Goal: Task Accomplishment & Management: Use online tool/utility

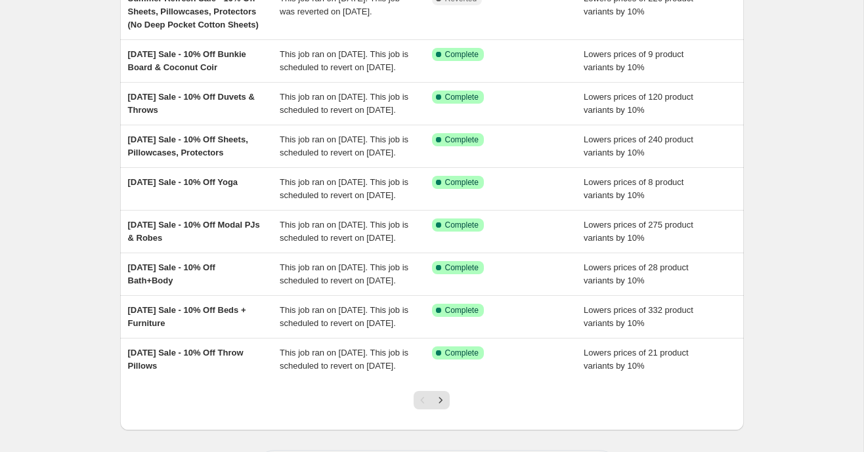
scroll to position [179, 0]
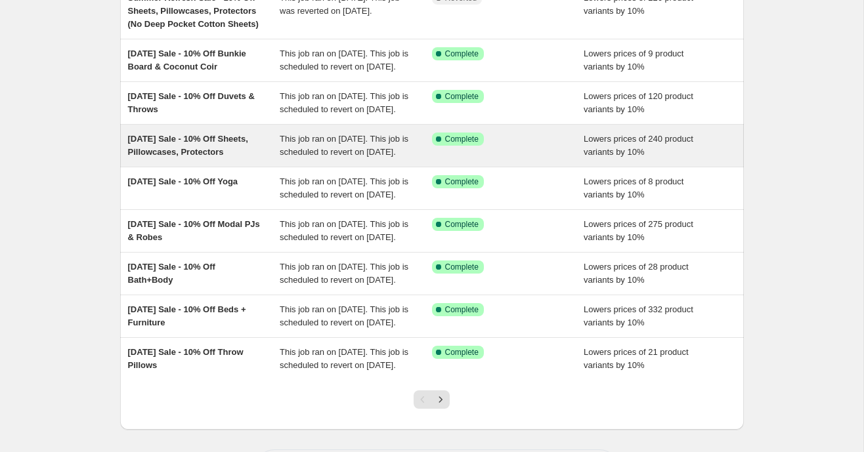
click at [202, 159] on div "[DATE] Sale - 10% Off Sheets, Pillowcases, Protectors" at bounding box center [204, 146] width 152 height 26
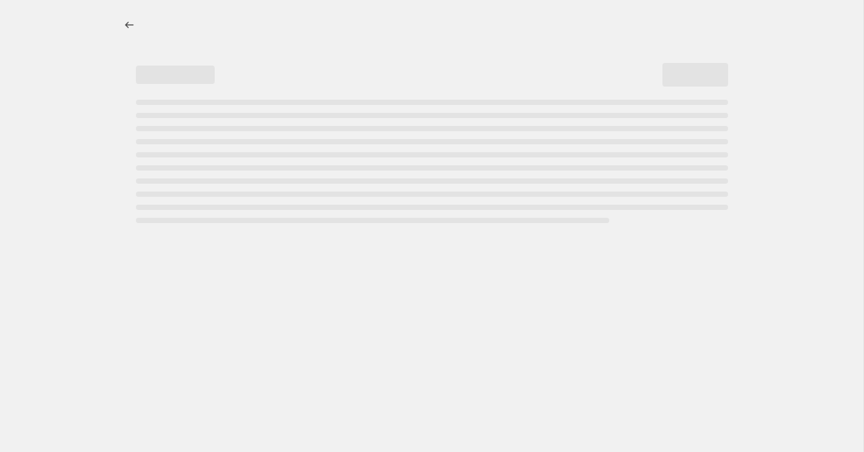
select select "percentage"
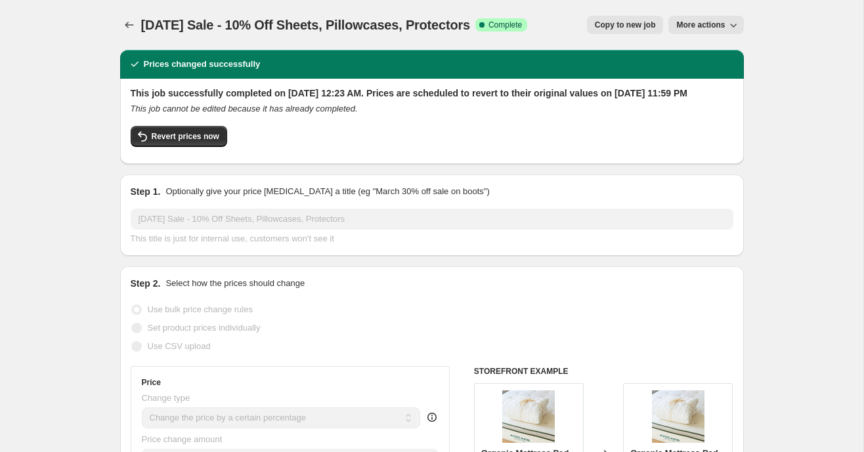
select select "percentage"
click at [173, 142] on span "Revert prices now" at bounding box center [186, 136] width 68 height 11
checkbox input "false"
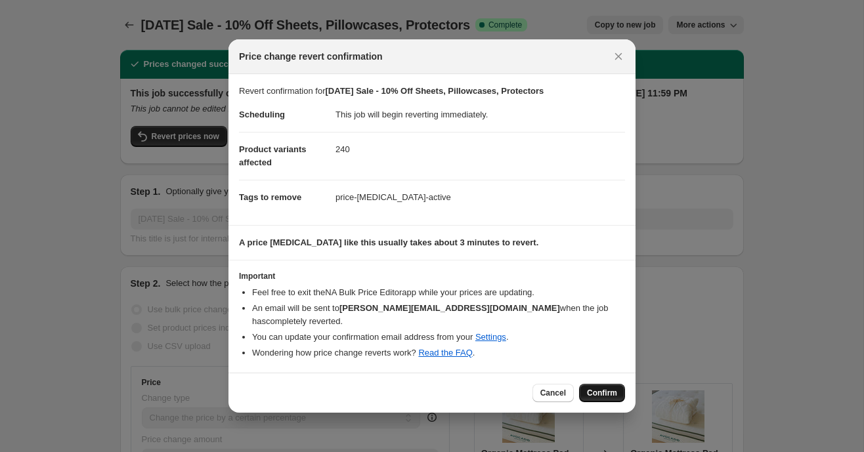
click at [600, 388] on span "Confirm" at bounding box center [602, 393] width 30 height 11
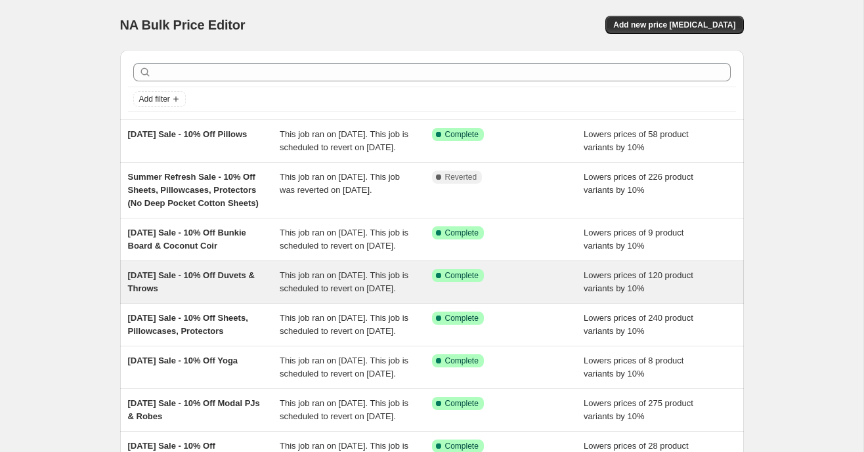
click at [180, 294] on span "[DATE] Sale - 10% Off Duvets & Throws" at bounding box center [191, 282] width 127 height 23
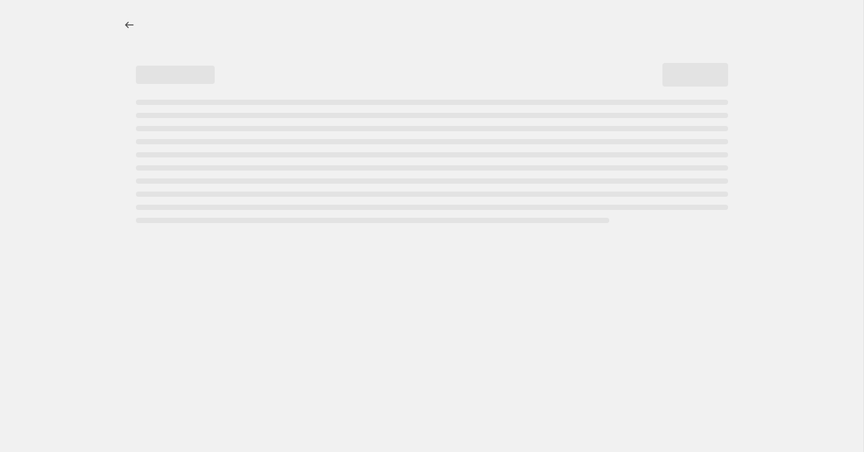
select select "percentage"
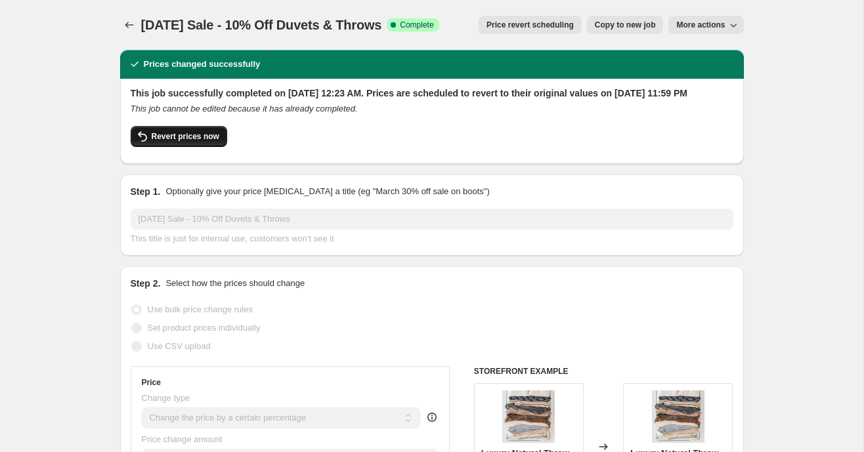
click at [169, 142] on span "Revert prices now" at bounding box center [186, 136] width 68 height 11
checkbox input "false"
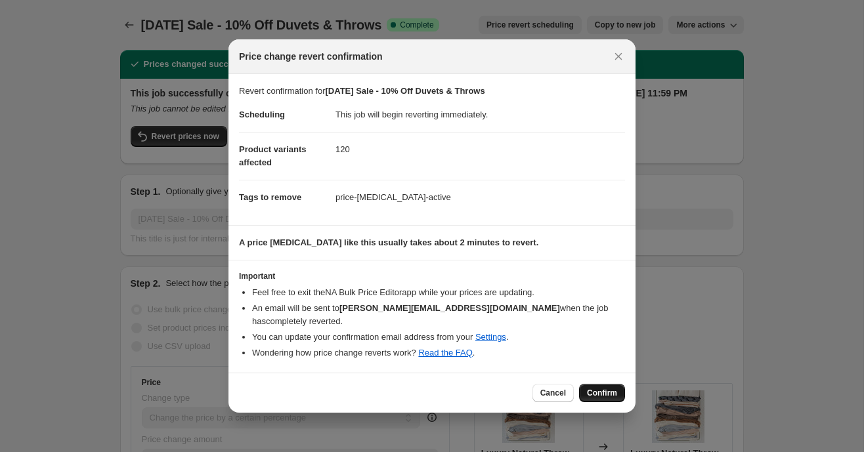
click at [596, 388] on span "Confirm" at bounding box center [602, 393] width 30 height 11
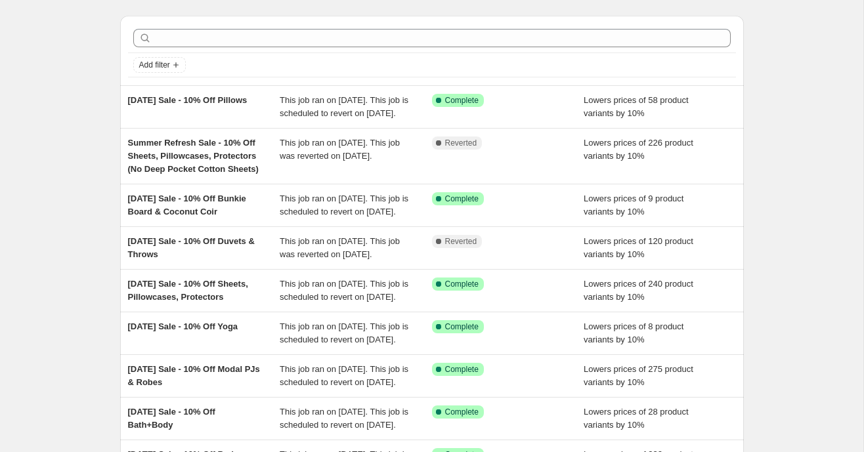
scroll to position [31, 0]
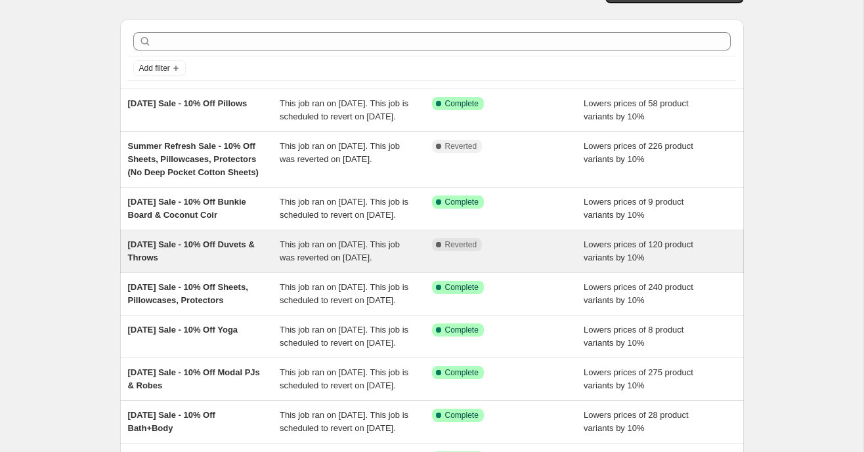
click at [243, 265] on div "[DATE] Sale - 10% Off Duvets & Throws" at bounding box center [204, 251] width 152 height 26
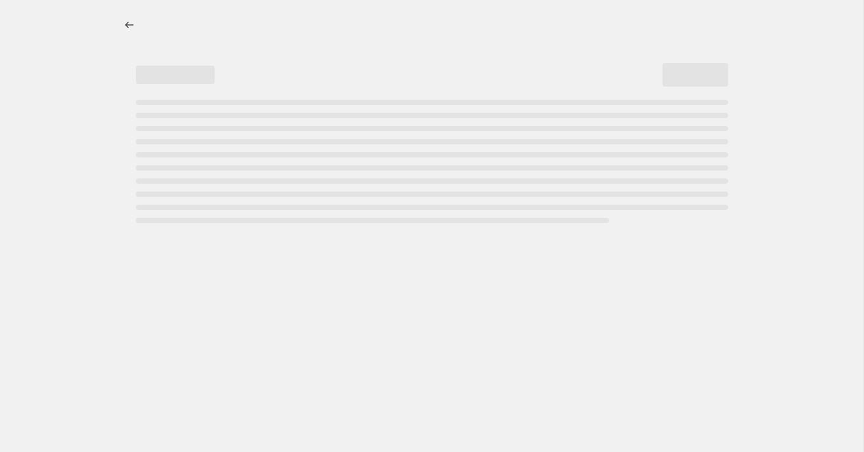
select select "percentage"
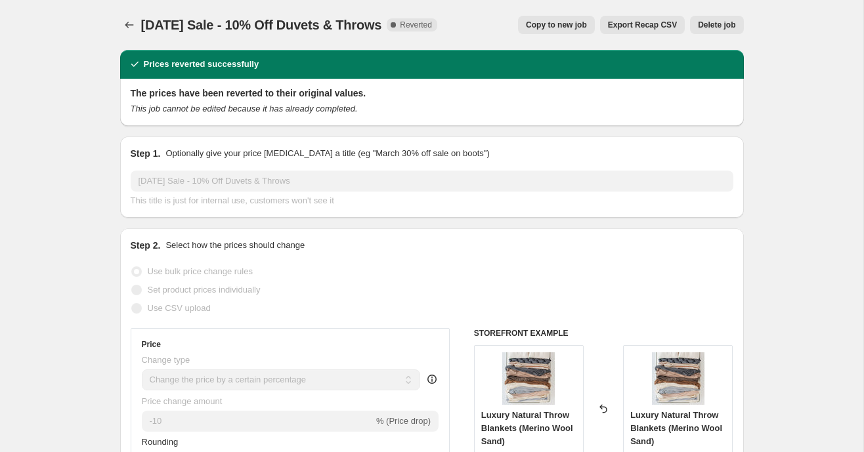
click at [561, 28] on span "Copy to new job" at bounding box center [556, 25] width 61 height 11
select select "percentage"
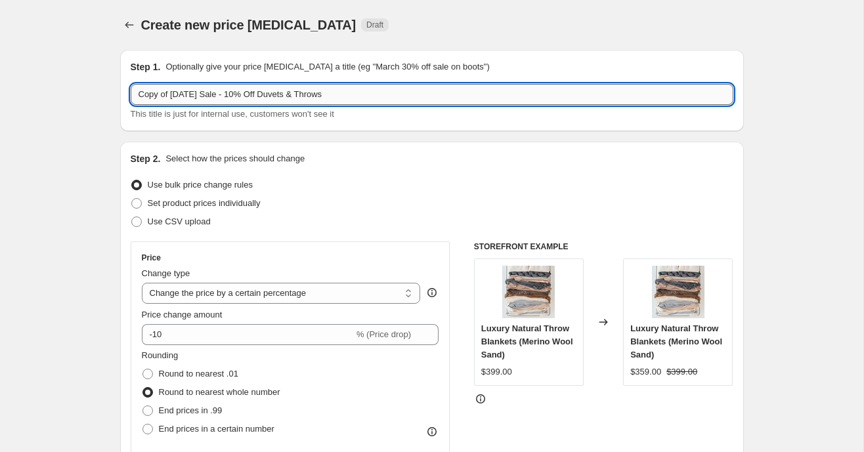
click at [173, 95] on input "Copy of Labor Day Sale - 10% Off Duvets & Throws" at bounding box center [432, 94] width 603 height 21
drag, startPoint x: 173, startPoint y: 95, endPoint x: 123, endPoint y: 91, distance: 50.1
click at [123, 91] on div "Step 1. Optionally give your price change job a title (eg "March 30% off sale o…" at bounding box center [432, 90] width 624 height 81
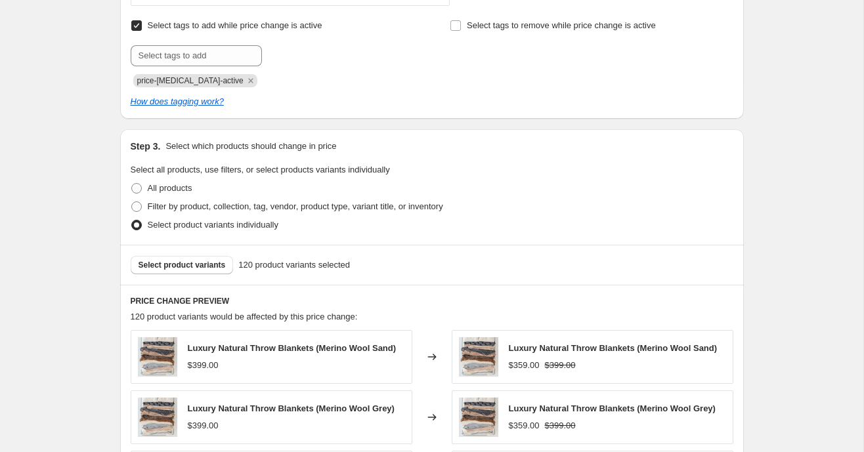
scroll to position [556, 0]
type input "[DATE] Sale - 10% Off Duvets & Throws"
click at [177, 266] on span "Select product variants" at bounding box center [182, 266] width 87 height 11
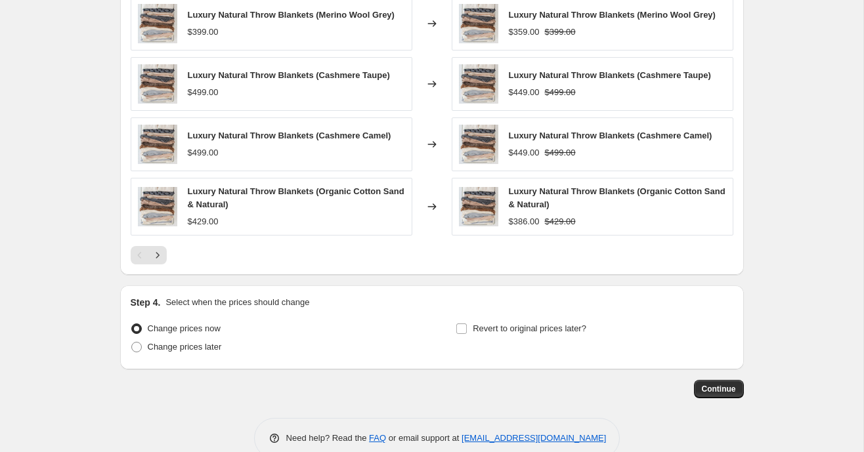
scroll to position [978, 0]
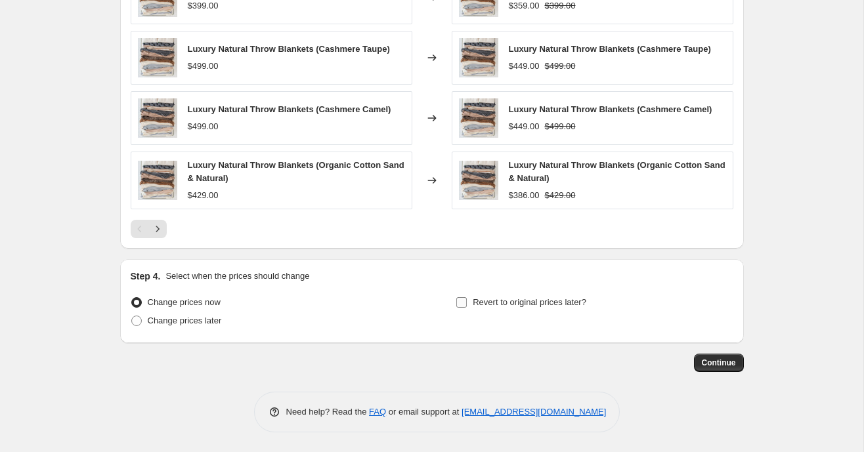
click at [465, 303] on input "Revert to original prices later?" at bounding box center [461, 302] width 11 height 11
checkbox input "true"
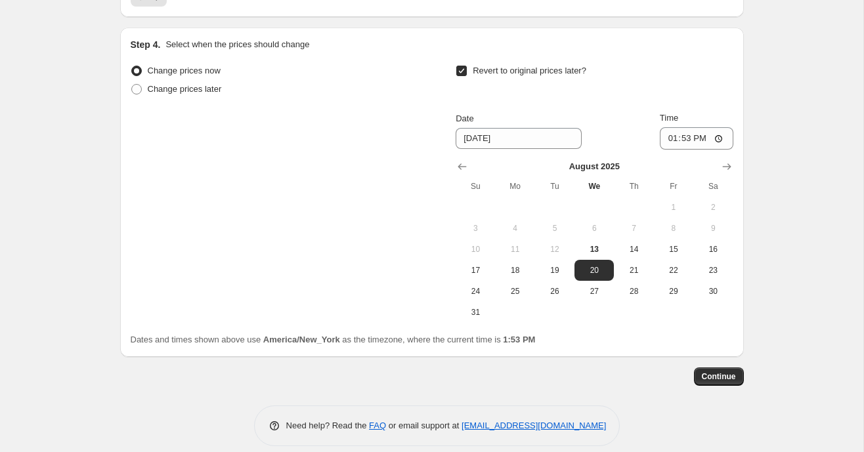
scroll to position [1223, 0]
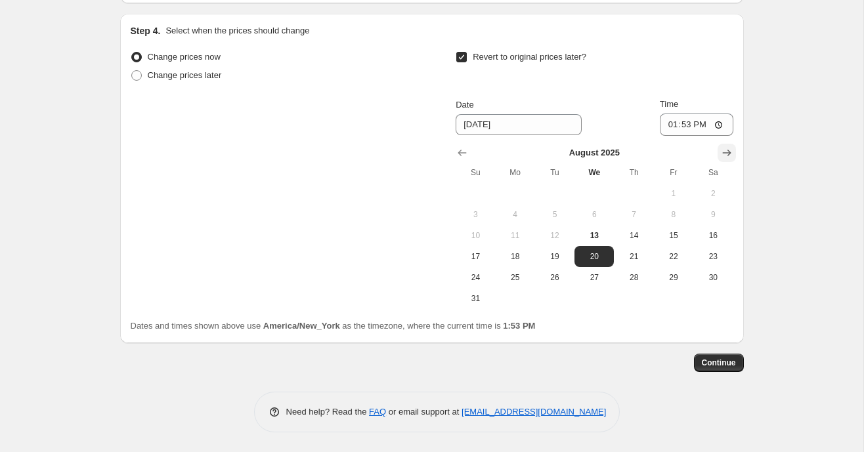
click at [732, 150] on icon "Show next month, September 2025" at bounding box center [726, 152] width 13 height 13
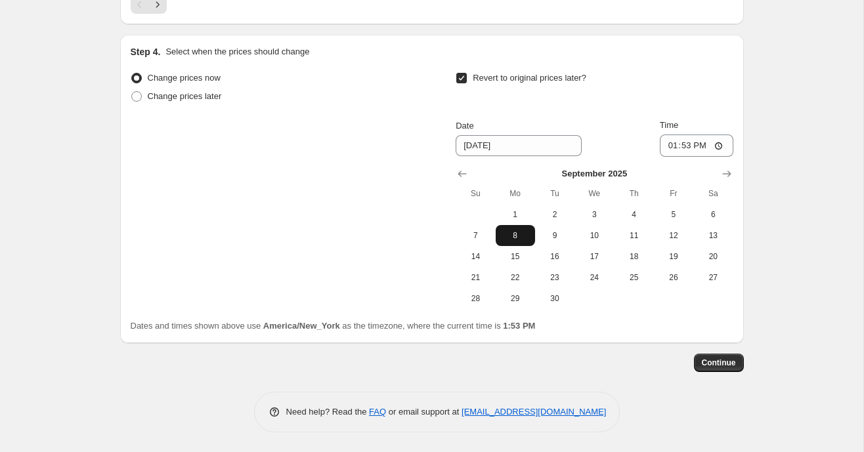
click at [522, 232] on span "8" at bounding box center [515, 236] width 29 height 11
type input "[DATE]"
click at [668, 146] on input "13:53" at bounding box center [697, 146] width 74 height 22
type input "23:59"
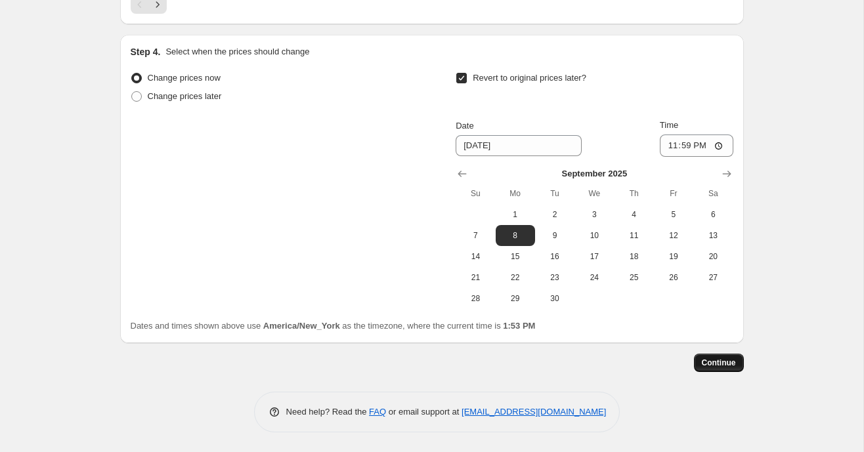
click at [721, 364] on span "Continue" at bounding box center [719, 363] width 34 height 11
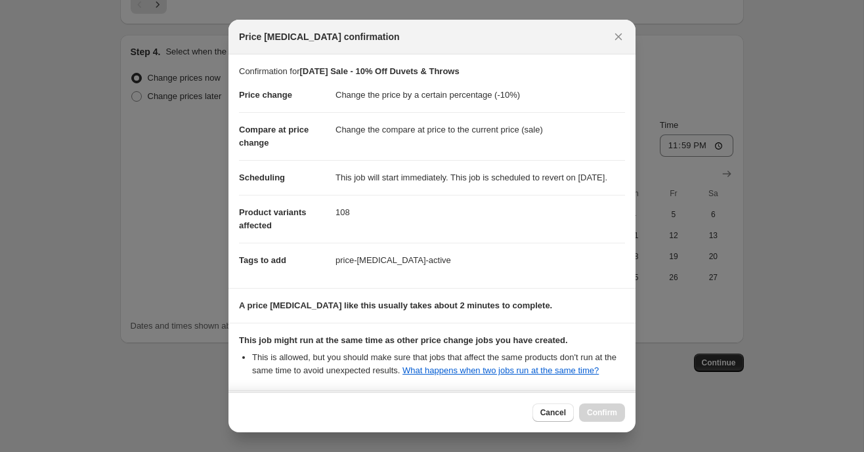
scroll to position [162, 0]
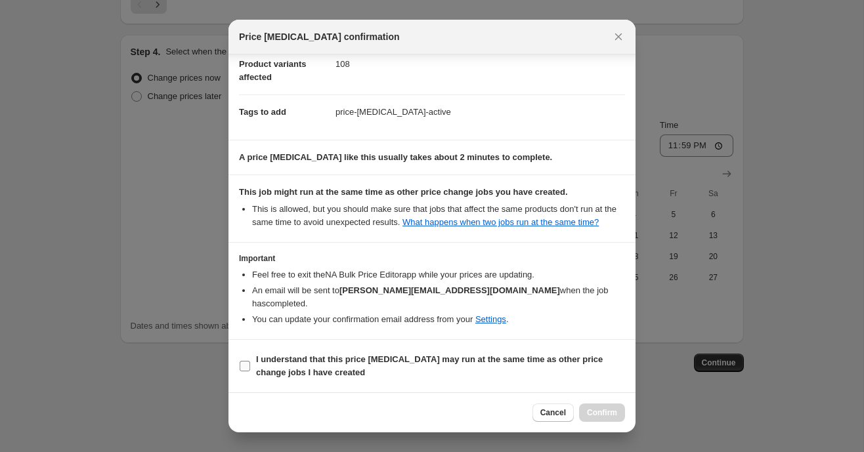
click at [244, 370] on input "I understand that this price change job may run at the same time as other price…" at bounding box center [245, 366] width 11 height 11
checkbox input "true"
click at [592, 412] on span "Confirm" at bounding box center [602, 413] width 30 height 11
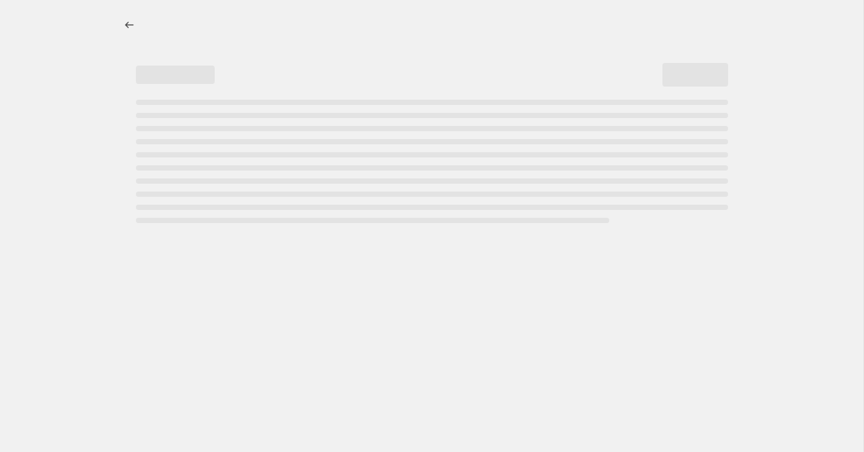
select select "percentage"
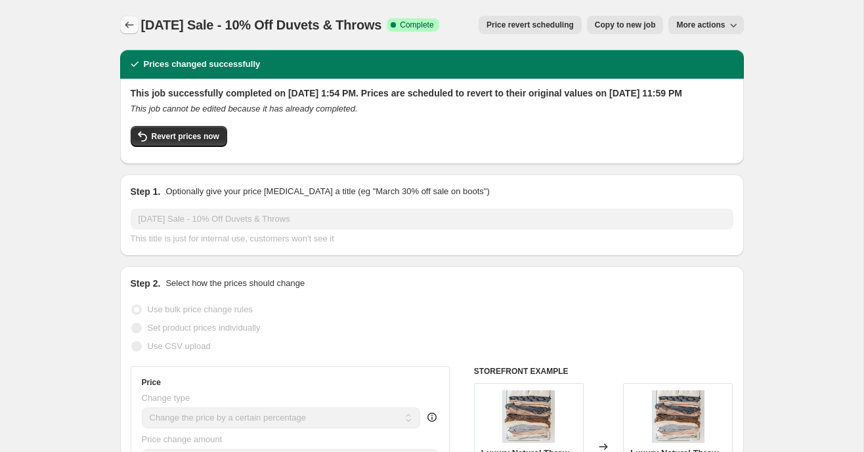
click at [123, 23] on icon "Price change jobs" at bounding box center [129, 24] width 13 height 13
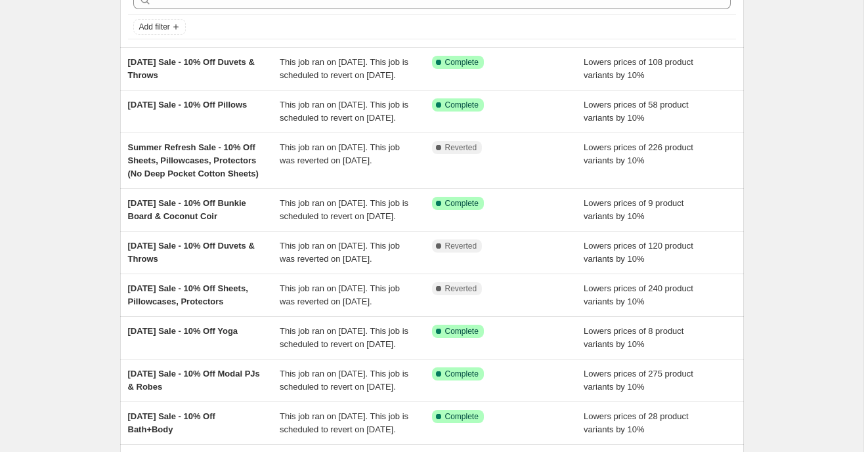
scroll to position [71, 0]
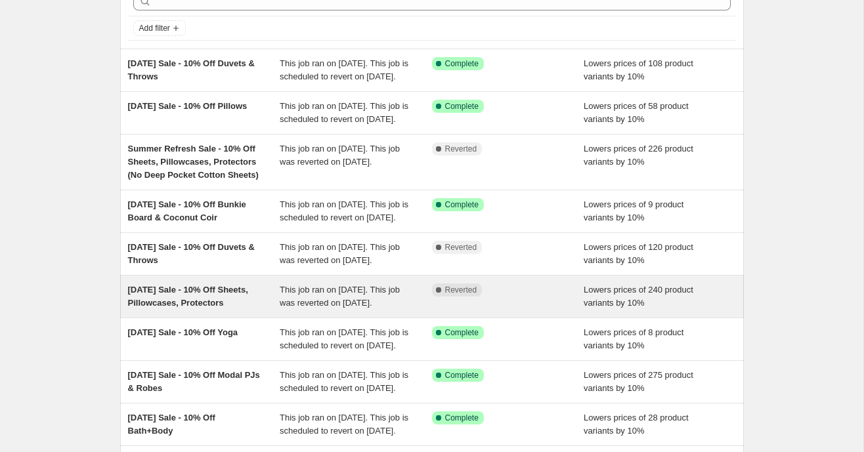
click at [225, 310] on div "[DATE] Sale - 10% Off Sheets, Pillowcases, Protectors" at bounding box center [204, 297] width 152 height 26
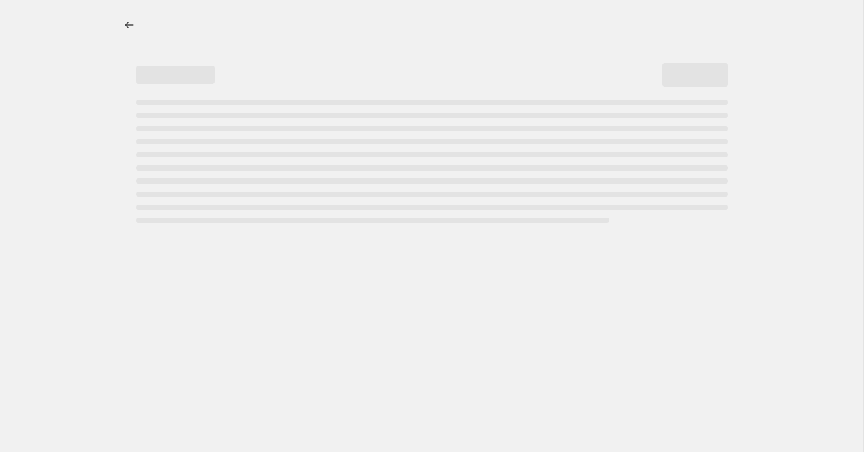
select select "percentage"
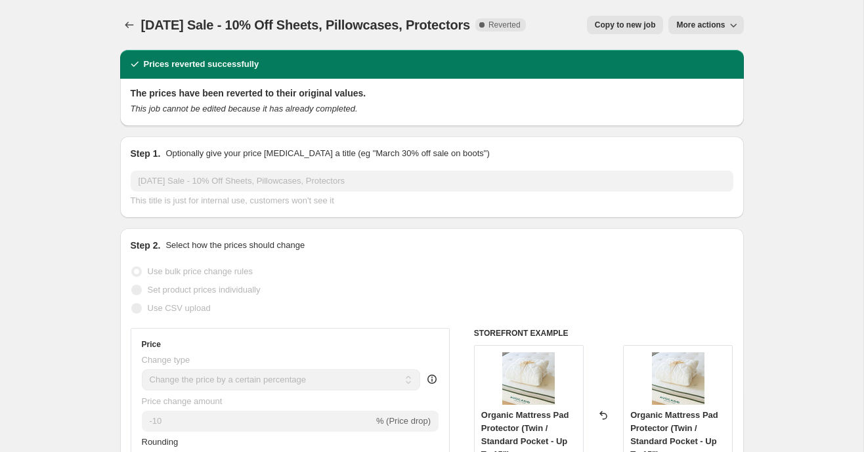
click at [607, 24] on span "Copy to new job" at bounding box center [625, 25] width 61 height 11
select select "percentage"
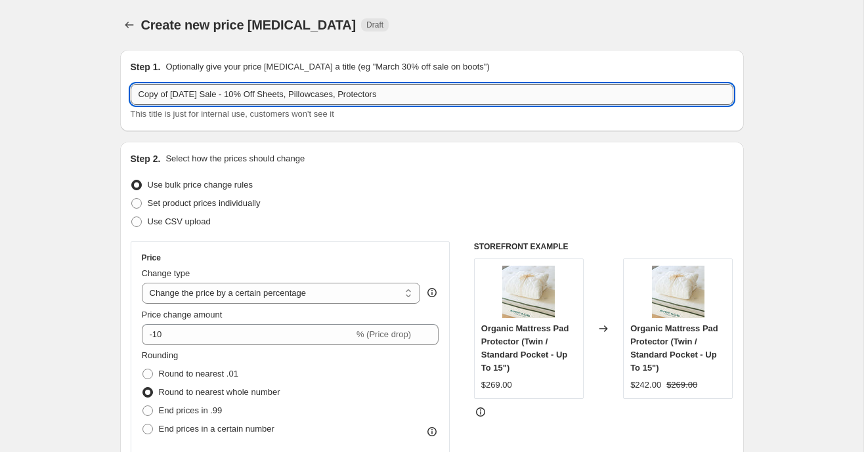
click at [181, 96] on input "Copy of Labor Day Sale - 10% Off Sheets, Pillowcases, Protectors" at bounding box center [432, 94] width 603 height 21
drag, startPoint x: 171, startPoint y: 96, endPoint x: 117, endPoint y: 93, distance: 54.6
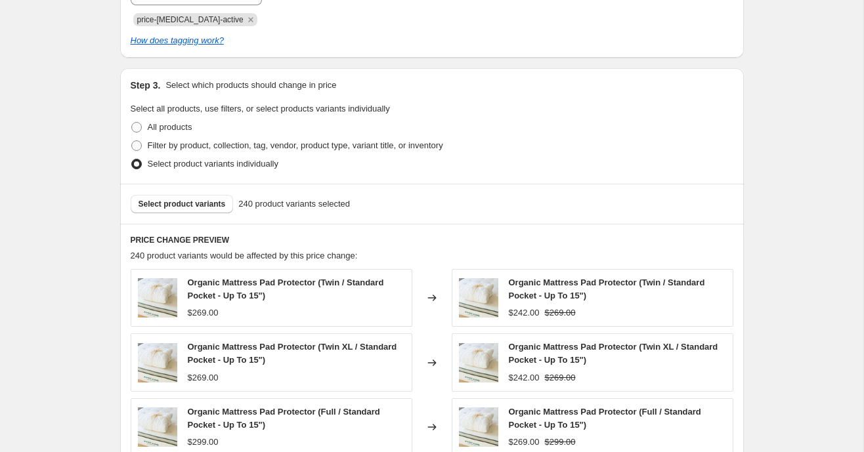
scroll to position [624, 0]
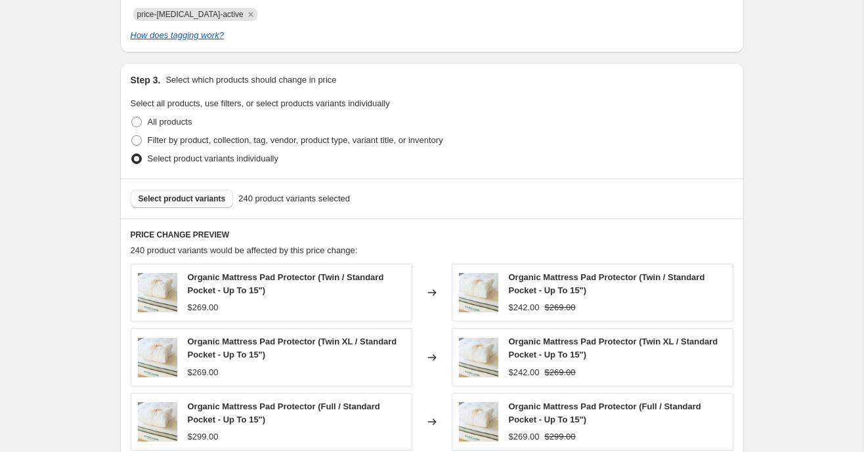
type input "[DATE] Sale - 10% Off Sheets, Pillowcases, Protectors"
click at [162, 203] on span "Select product variants" at bounding box center [182, 199] width 87 height 11
click at [192, 202] on span "Select product variants" at bounding box center [182, 199] width 87 height 11
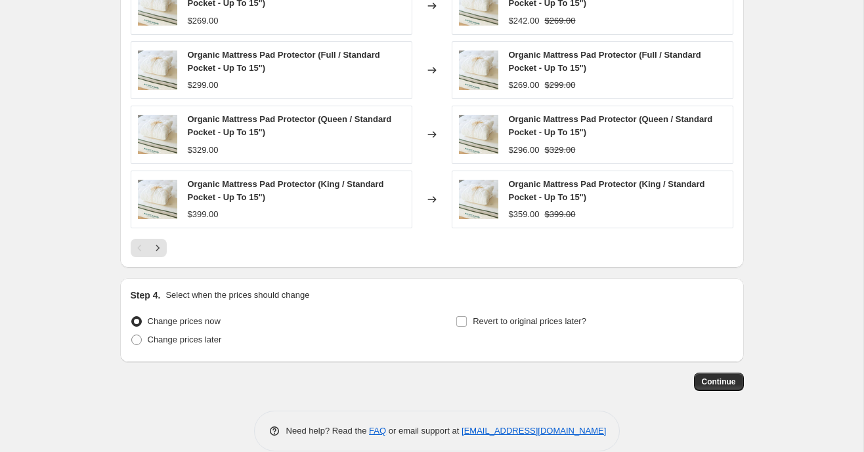
scroll to position [995, 0]
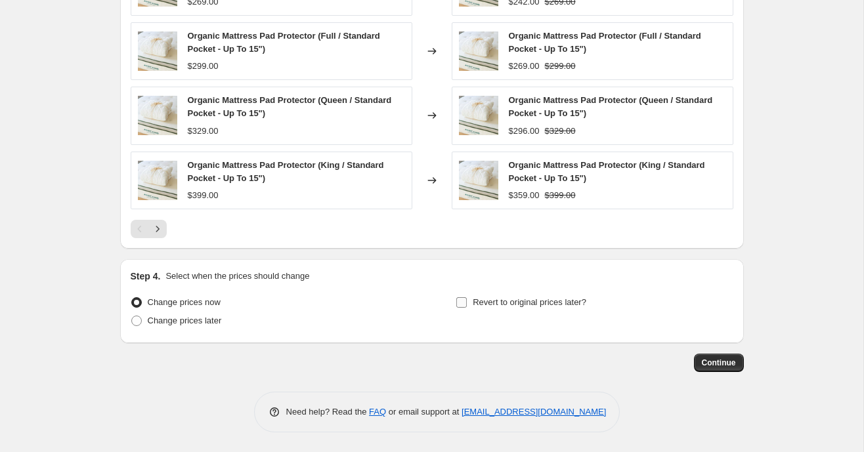
click at [460, 303] on input "Revert to original prices later?" at bounding box center [461, 302] width 11 height 11
checkbox input "true"
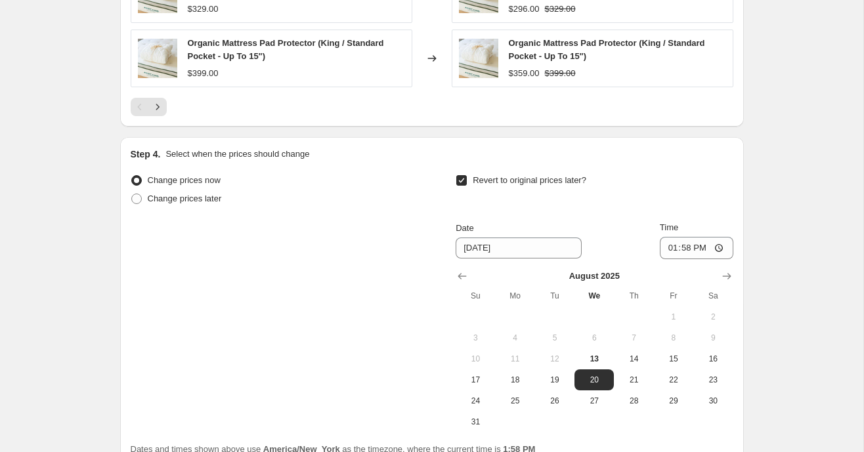
scroll to position [1176, 0]
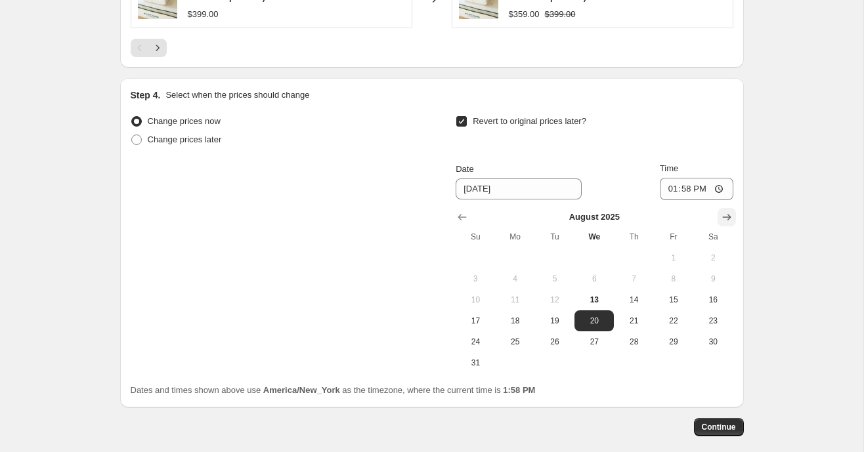
click at [726, 219] on icon "Show next month, September 2025" at bounding box center [726, 217] width 13 height 13
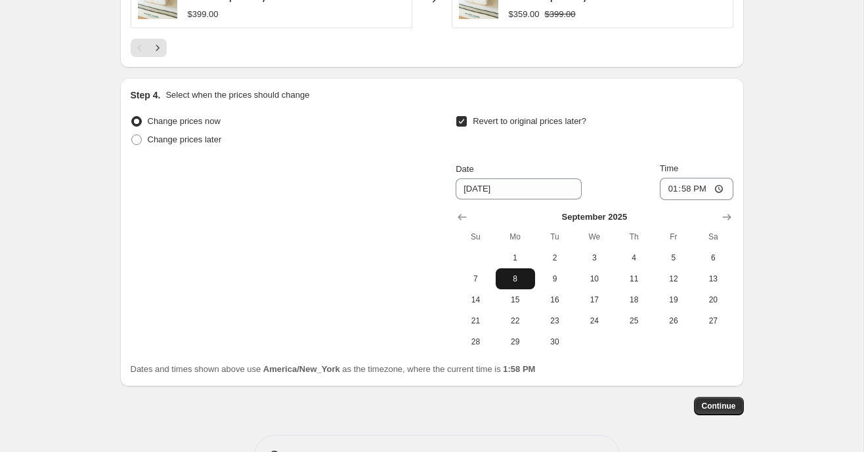
click at [519, 277] on span "8" at bounding box center [515, 279] width 29 height 11
type input "[DATE]"
click at [670, 192] on input "13:58" at bounding box center [697, 189] width 74 height 22
type input "23:59"
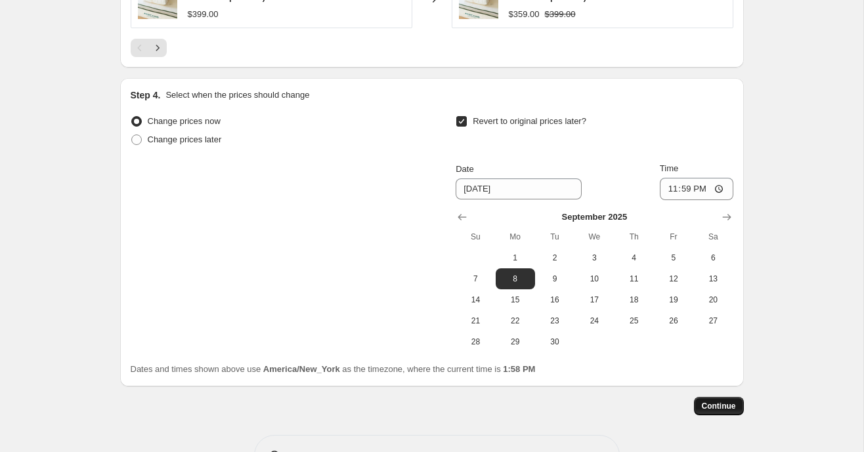
click at [723, 405] on span "Continue" at bounding box center [719, 406] width 34 height 11
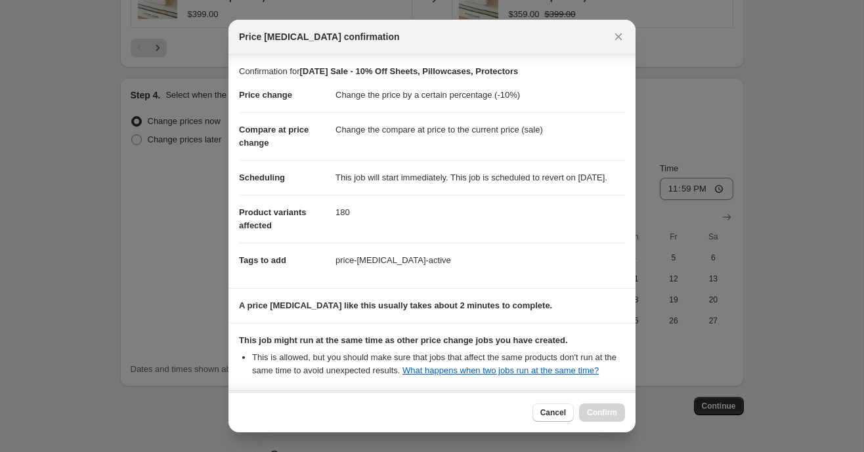
scroll to position [162, 0]
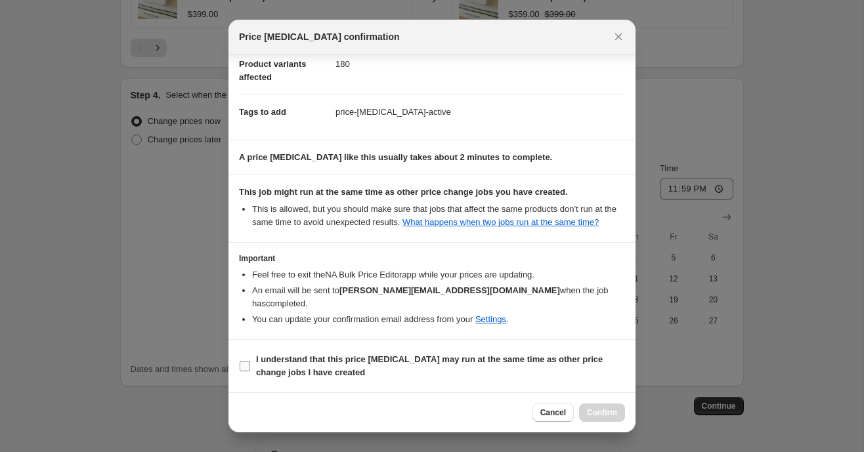
click at [250, 366] on input "I understand that this price change job may run at the same time as other price…" at bounding box center [245, 366] width 11 height 11
checkbox input "true"
click at [590, 410] on span "Confirm" at bounding box center [602, 413] width 30 height 11
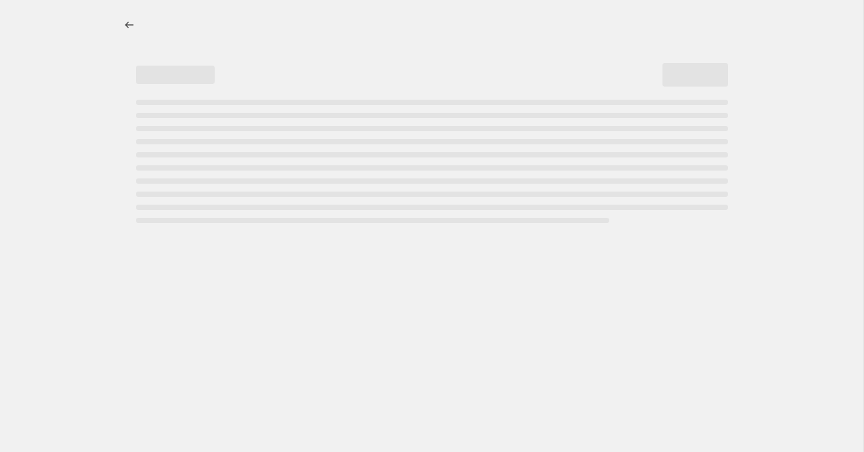
select select "percentage"
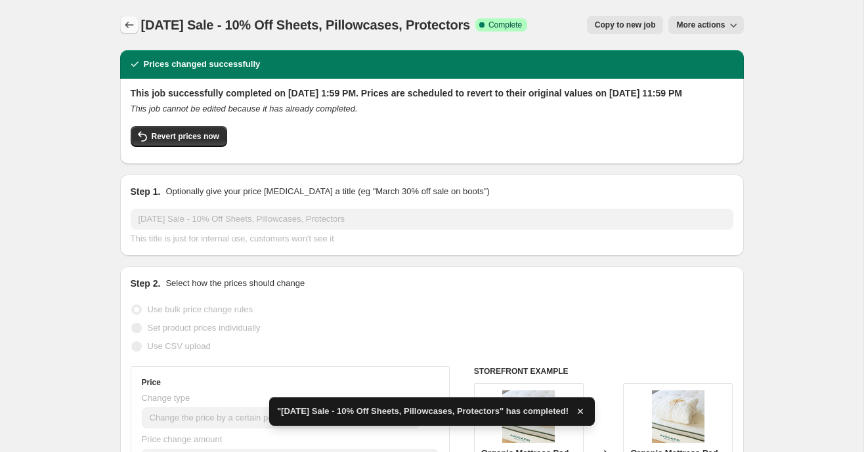
click at [127, 26] on icon "Price change jobs" at bounding box center [129, 24] width 13 height 13
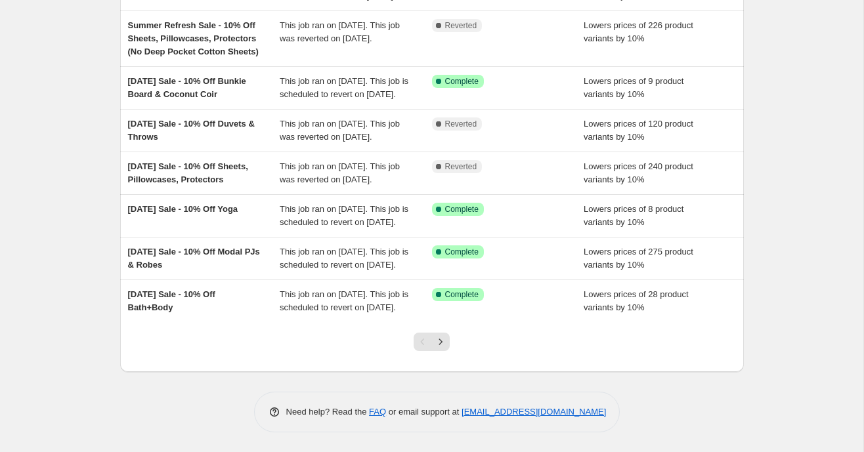
scroll to position [368, 0]
click at [441, 343] on icon "Next" at bounding box center [440, 342] width 13 height 13
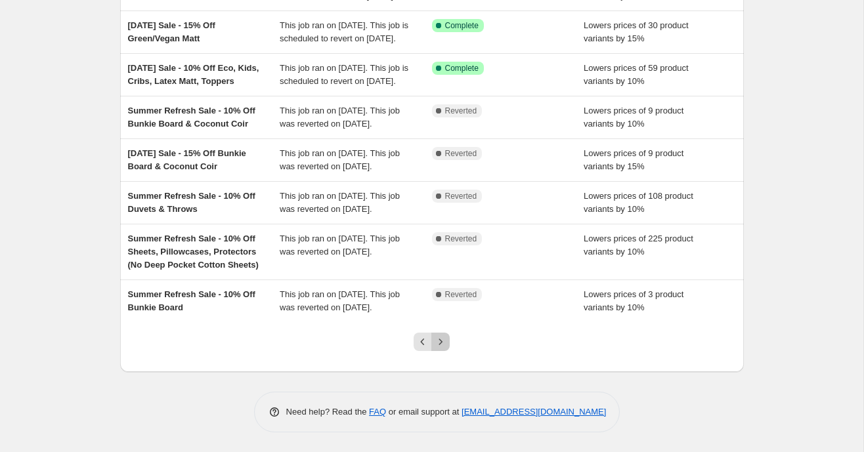
click at [437, 345] on icon "Next" at bounding box center [440, 342] width 13 height 13
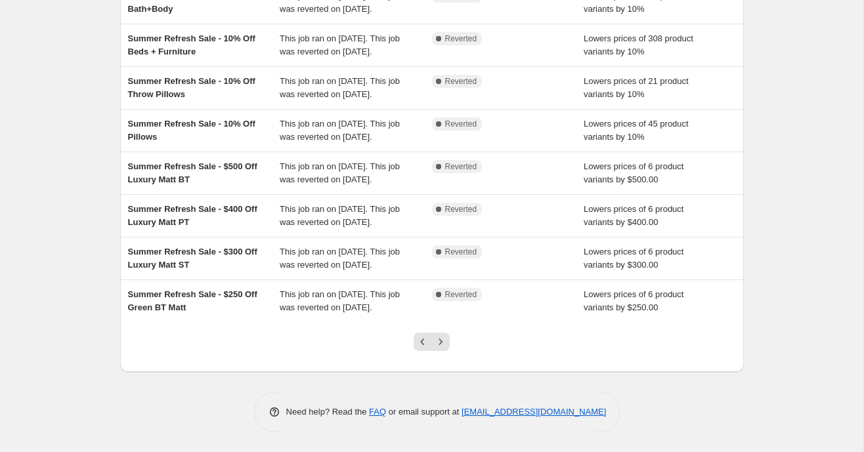
scroll to position [355, 0]
click at [444, 341] on icon "Next" at bounding box center [440, 342] width 13 height 13
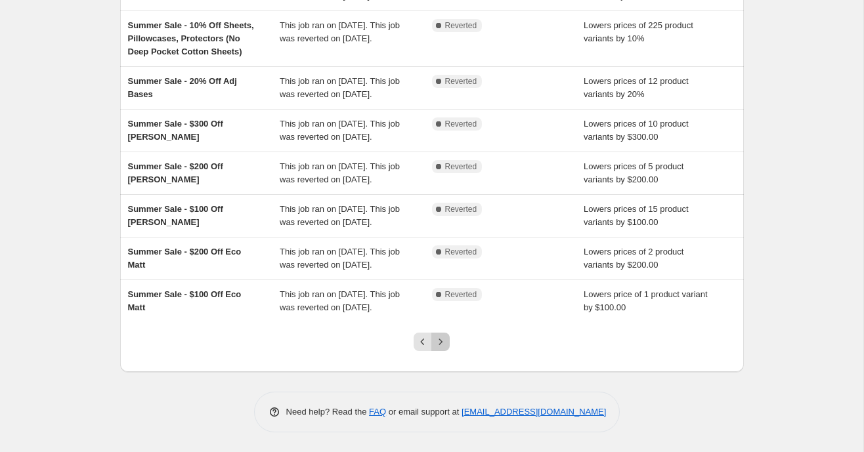
click at [445, 344] on icon "Next" at bounding box center [440, 342] width 13 height 13
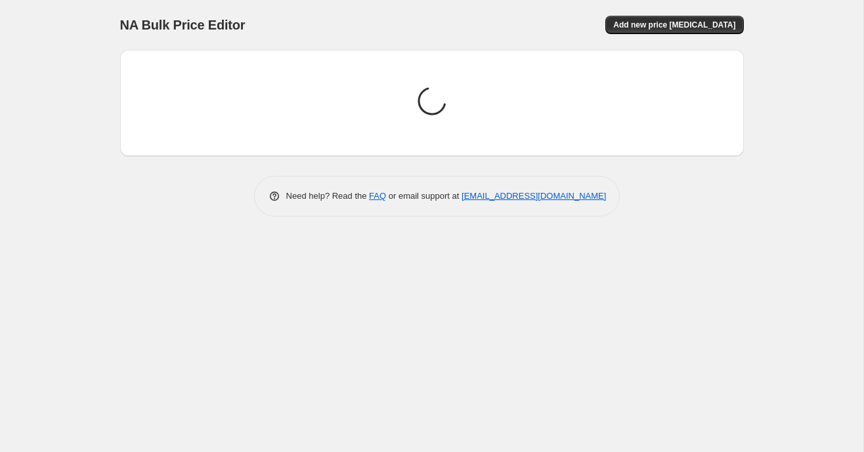
scroll to position [0, 0]
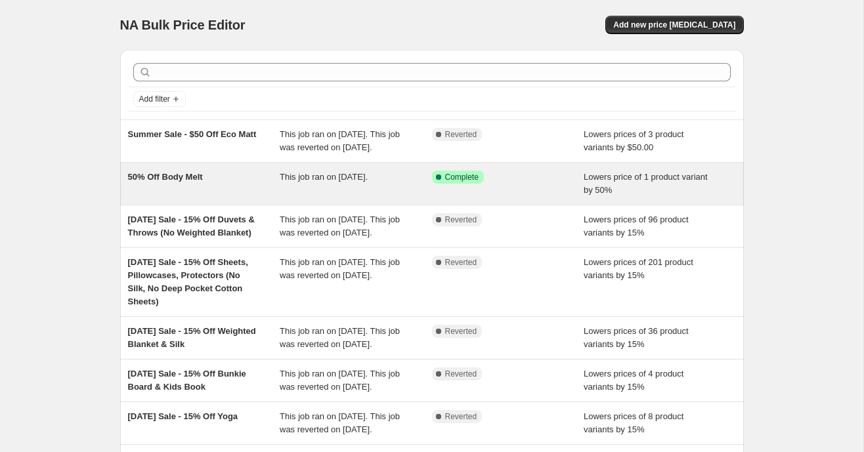
click at [246, 193] on div "50% Off Body Melt" at bounding box center [204, 184] width 152 height 26
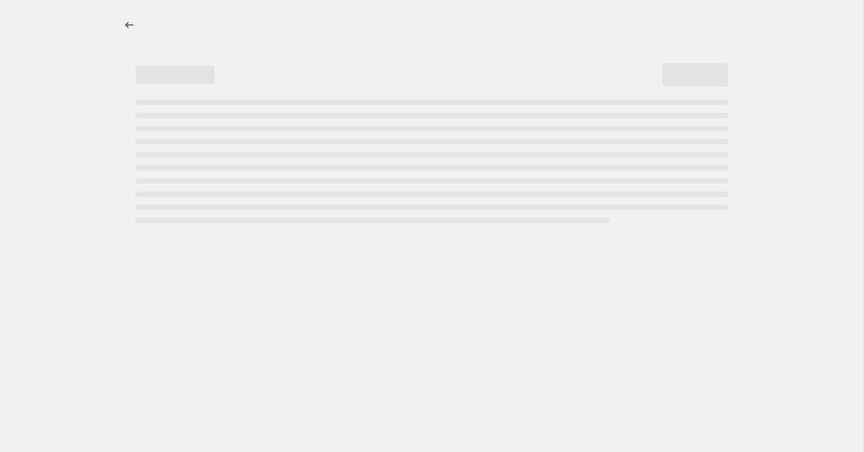
select select "percentage"
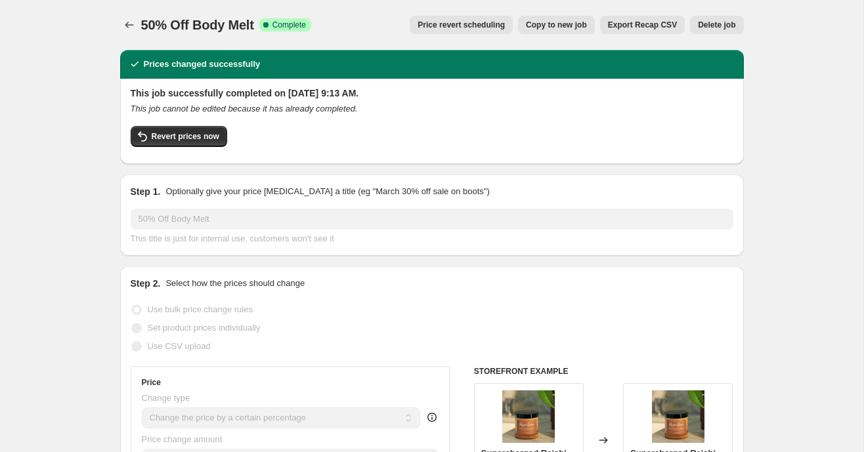
click at [558, 28] on span "Copy to new job" at bounding box center [556, 25] width 61 height 11
select select "percentage"
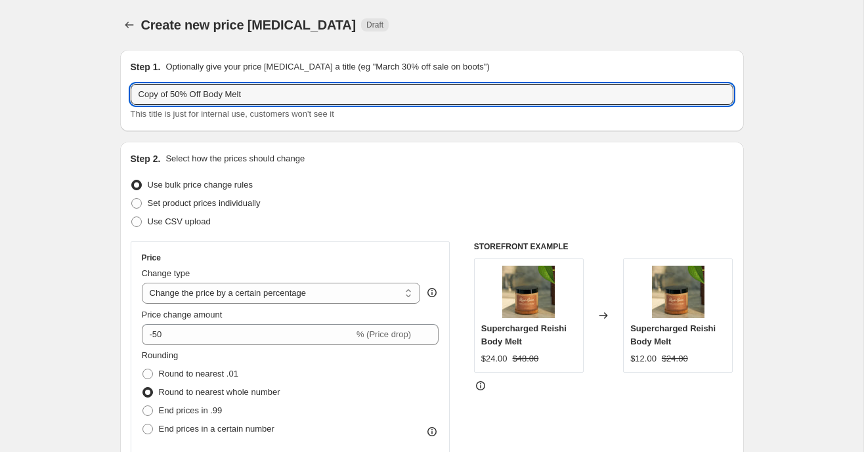
drag, startPoint x: 177, startPoint y: 96, endPoint x: 110, endPoint y: 95, distance: 66.3
drag, startPoint x: 219, startPoint y: 95, endPoint x: 175, endPoint y: 95, distance: 44.0
click at [175, 95] on input "30% Off Body Melt" at bounding box center [432, 94] width 603 height 21
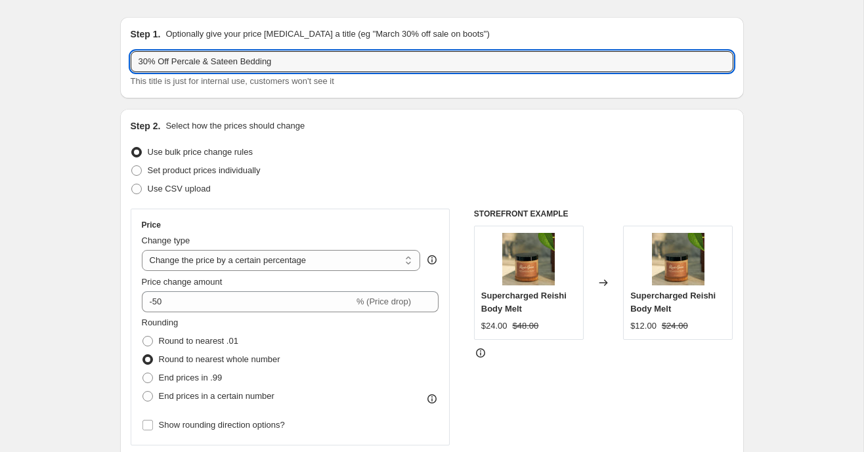
scroll to position [41, 0]
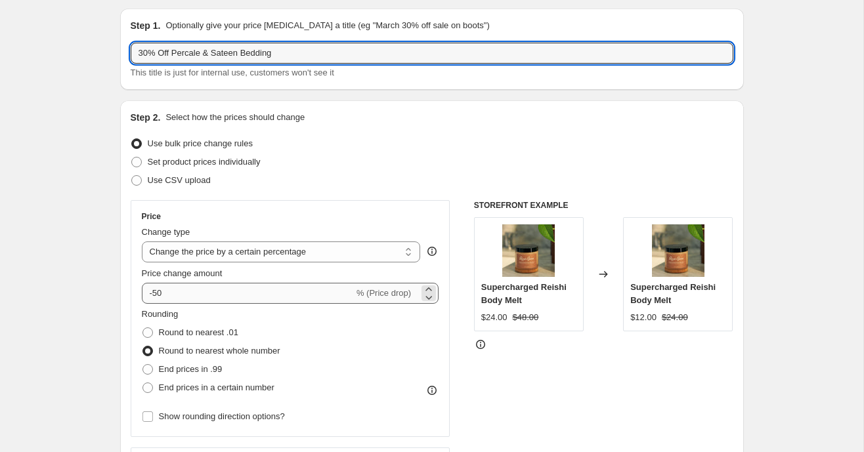
type input "30% Off Percale & Sateen Bedding"
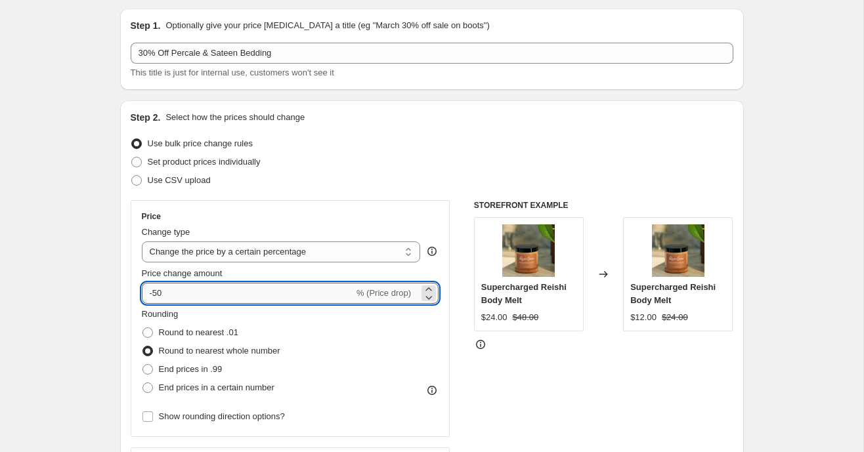
click at [160, 293] on input "-50" at bounding box center [248, 293] width 212 height 21
type input "-30"
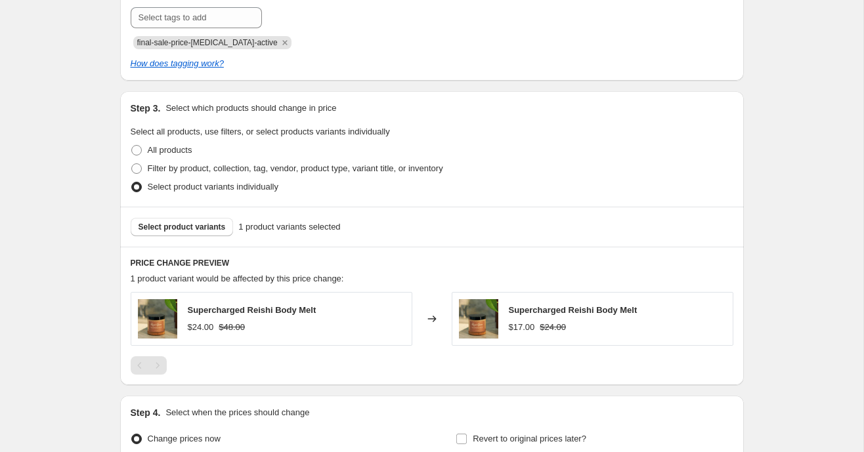
scroll to position [620, 0]
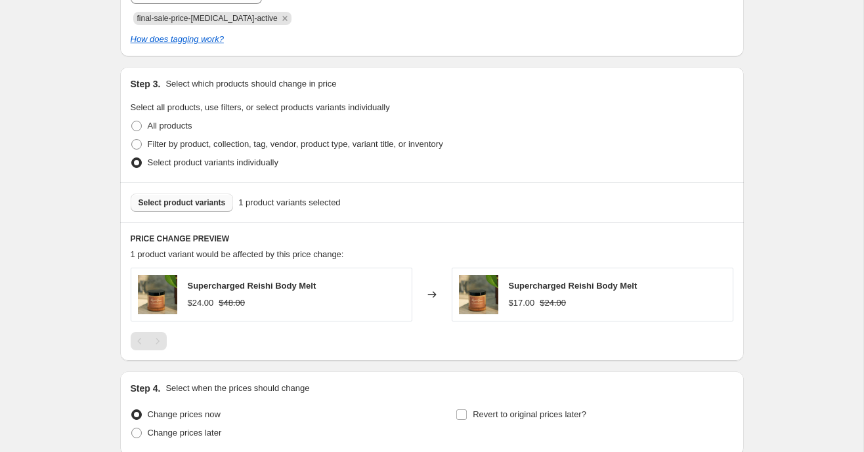
click at [164, 202] on span "Select product variants" at bounding box center [182, 203] width 87 height 11
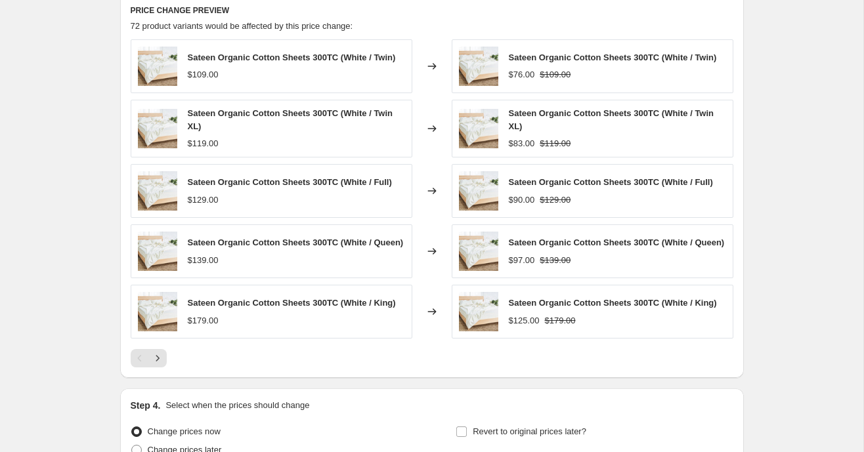
scroll to position [873, 0]
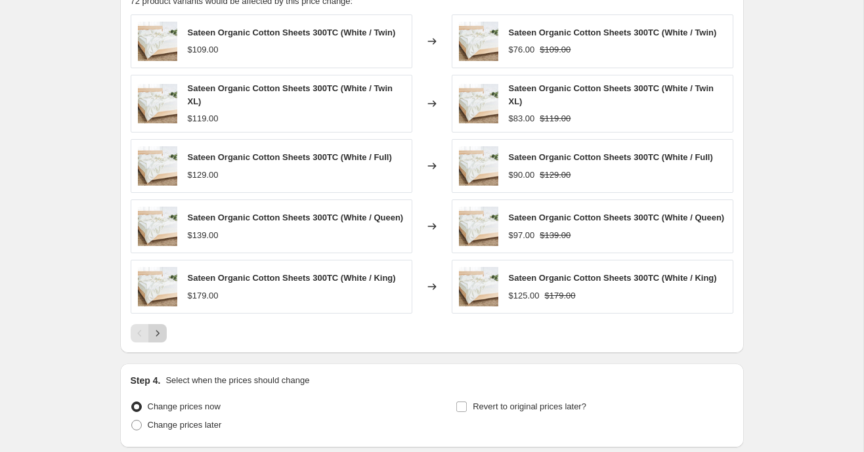
click at [161, 340] on icon "Next" at bounding box center [157, 333] width 13 height 13
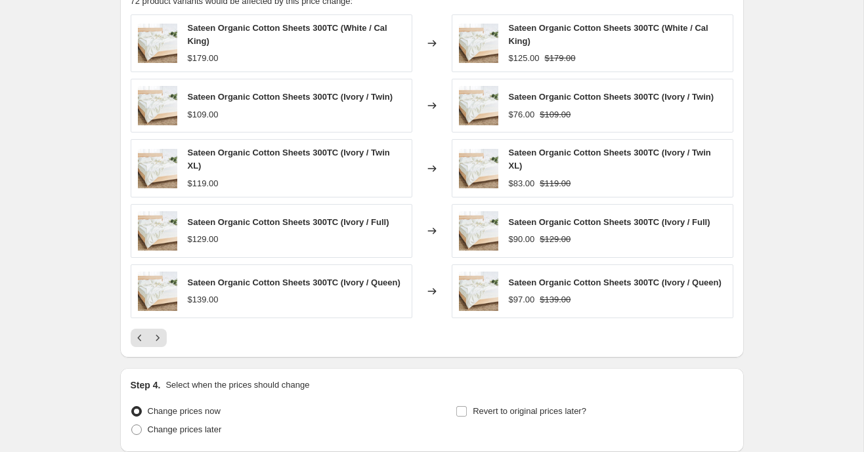
click at [161, 342] on icon "Next" at bounding box center [157, 338] width 13 height 13
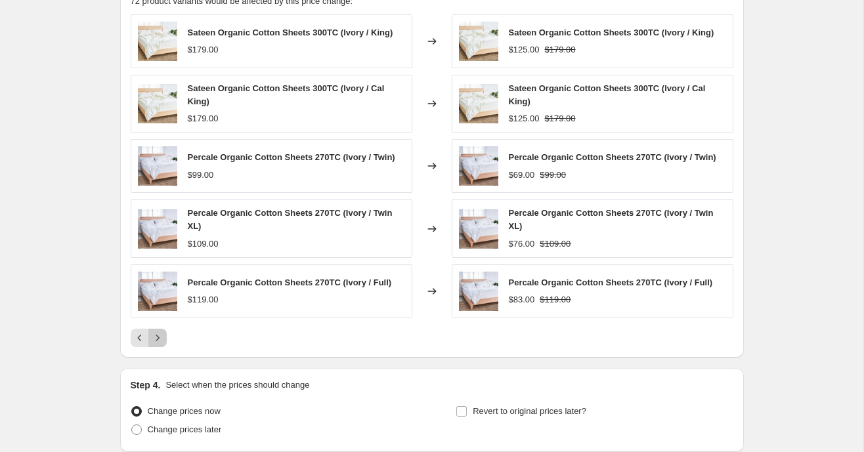
click at [161, 342] on icon "Next" at bounding box center [157, 338] width 13 height 13
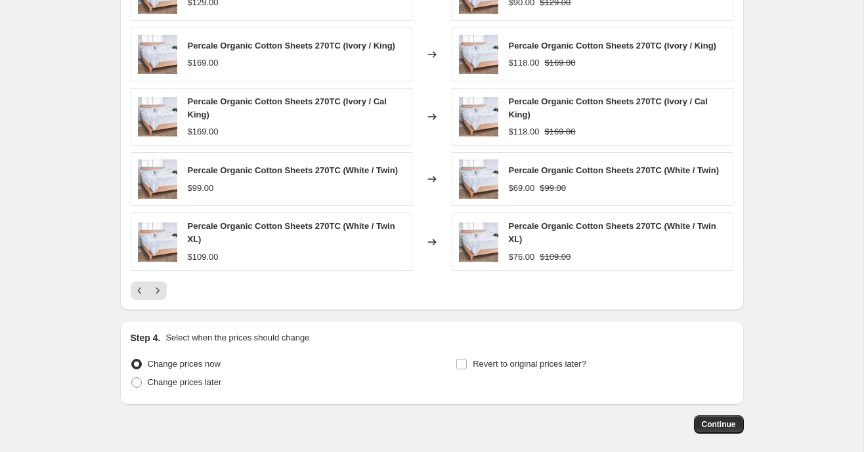
scroll to position [990, 0]
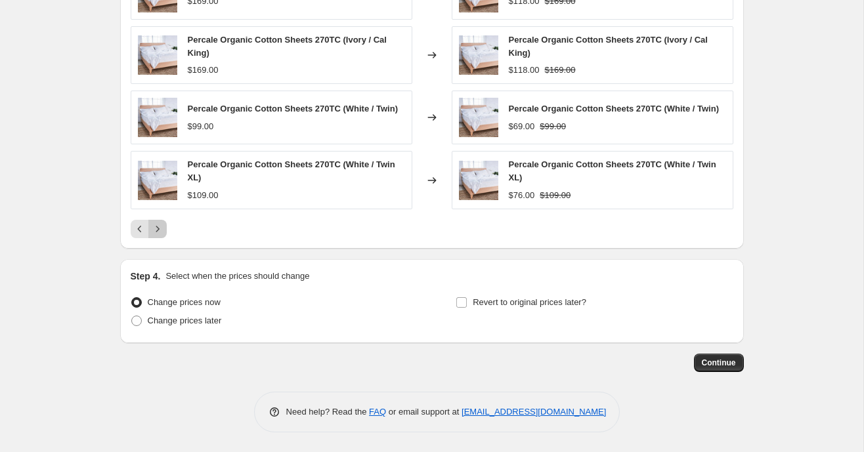
click at [160, 230] on icon "Next" at bounding box center [157, 229] width 13 height 13
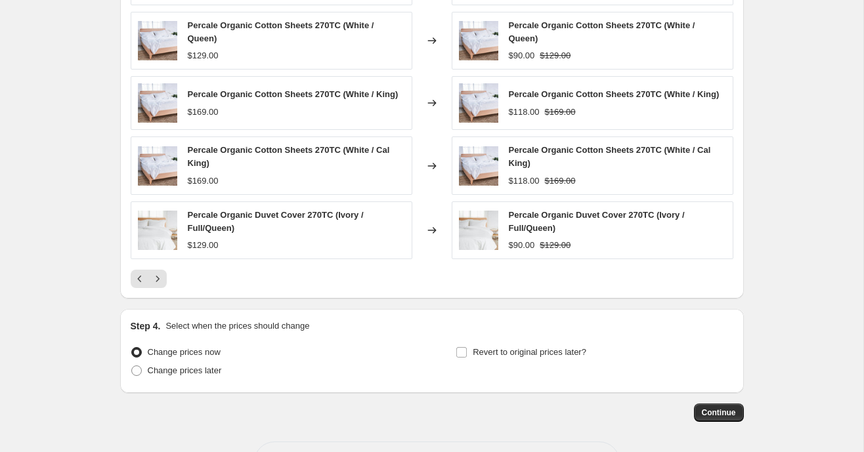
scroll to position [937, 0]
click at [161, 278] on icon "Next" at bounding box center [157, 278] width 13 height 13
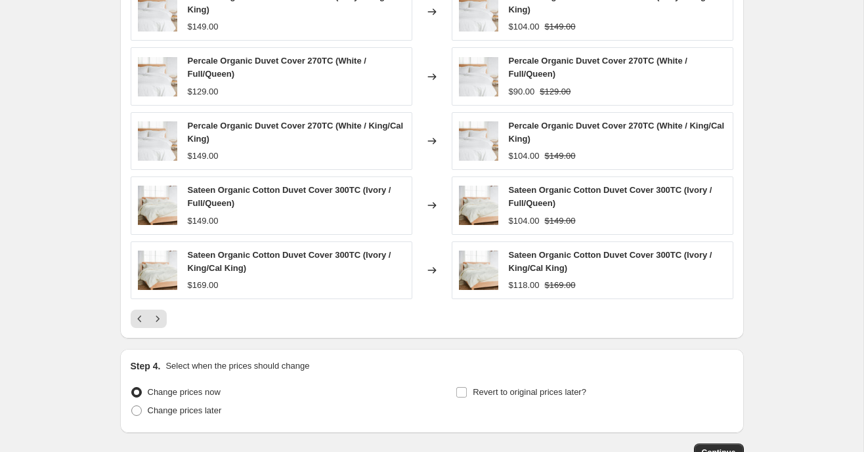
scroll to position [915, 0]
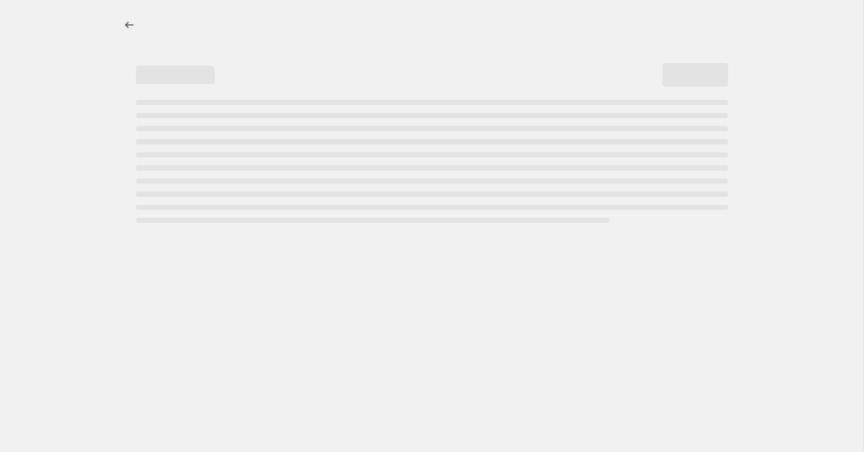
select select "percentage"
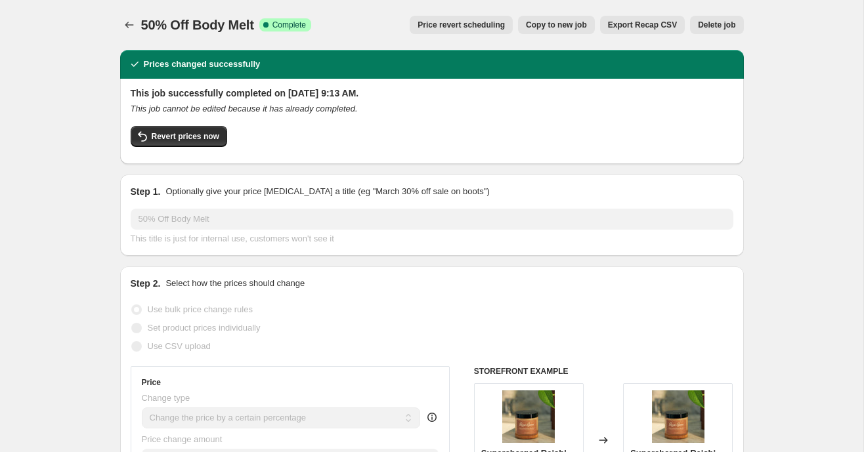
click at [543, 25] on span "Copy to new job" at bounding box center [556, 25] width 61 height 11
select select "percentage"
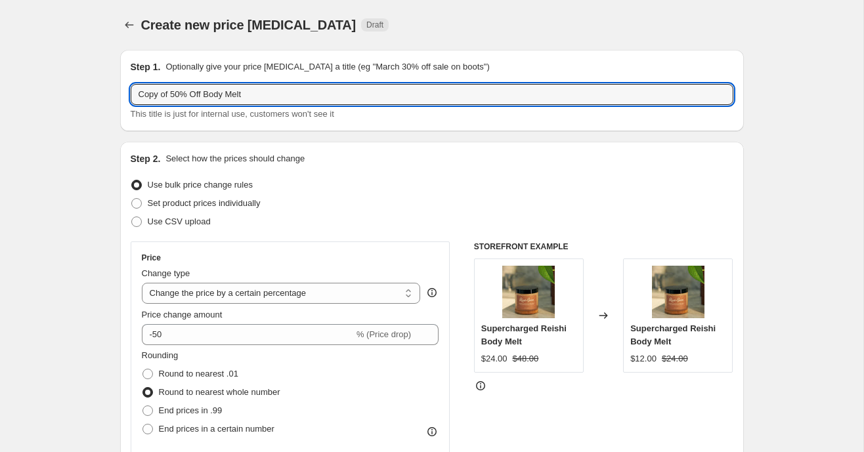
drag, startPoint x: 176, startPoint y: 95, endPoint x: 126, endPoint y: 93, distance: 50.0
click at [126, 93] on div "Step 1. Optionally give your price change job a title (eg "March 30% off sale o…" at bounding box center [432, 90] width 624 height 81
drag, startPoint x: 217, startPoint y: 97, endPoint x: 175, endPoint y: 92, distance: 42.3
click at [175, 93] on input "30% Off Body Melt" at bounding box center [432, 94] width 603 height 21
type input "30% Off Percale & Sateen Bedding"
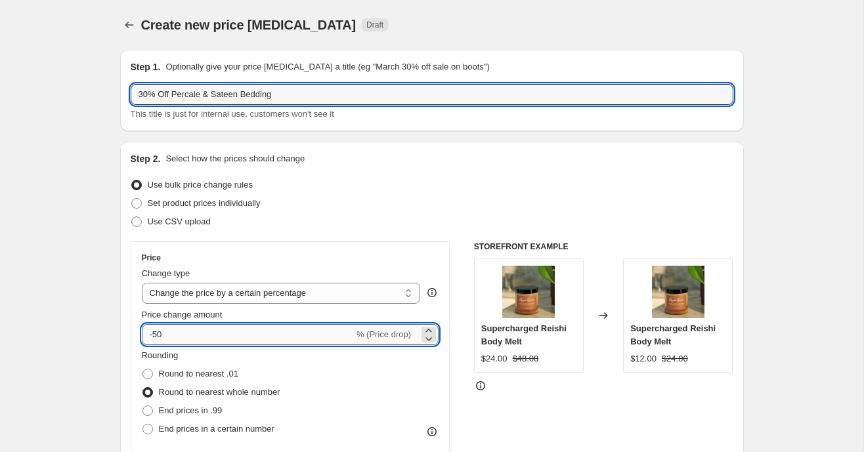
click at [159, 334] on input "-50" at bounding box center [248, 334] width 212 height 21
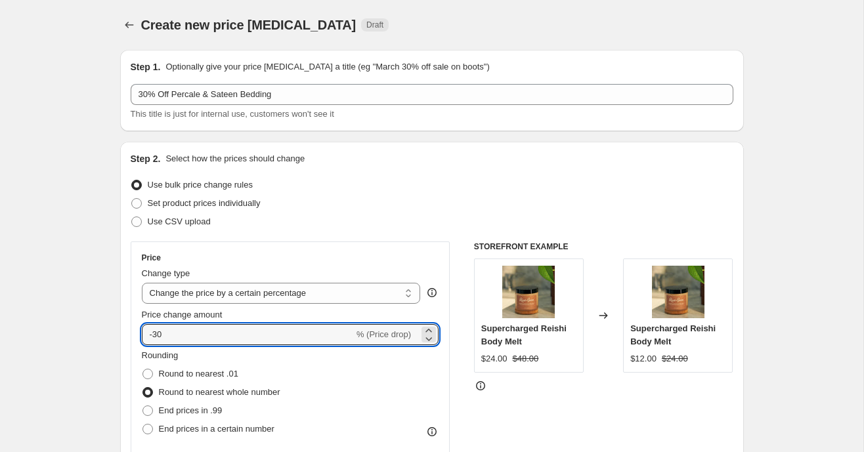
type input "-30"
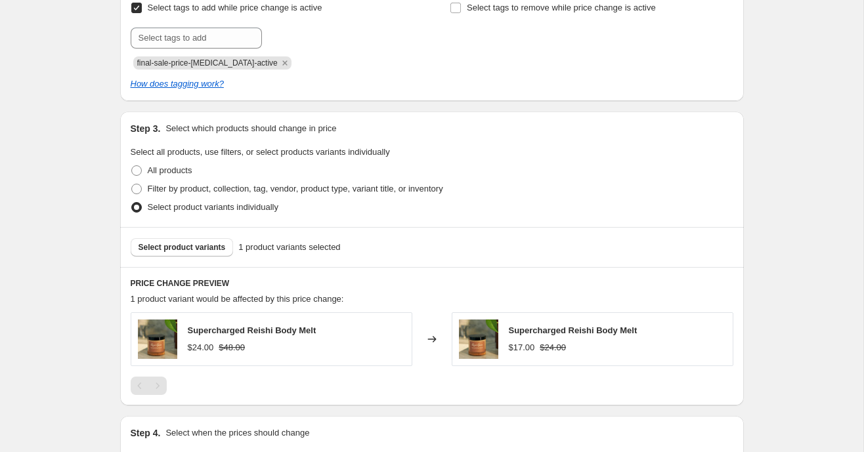
scroll to position [646, 0]
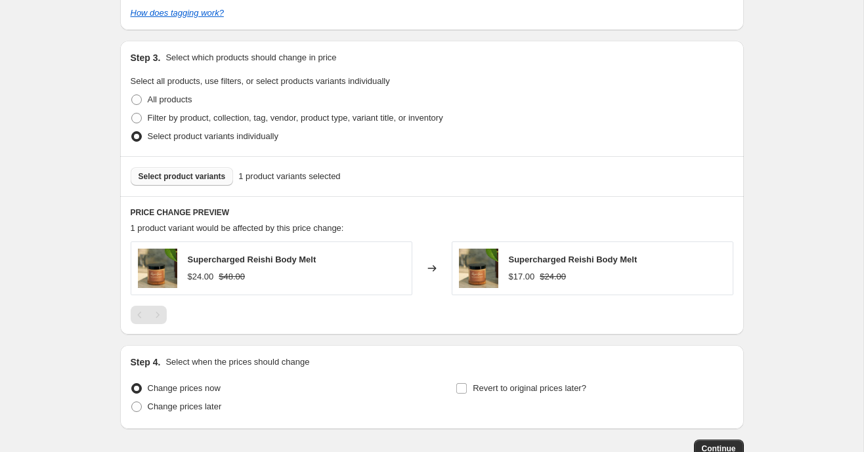
click at [156, 173] on span "Select product variants" at bounding box center [182, 176] width 87 height 11
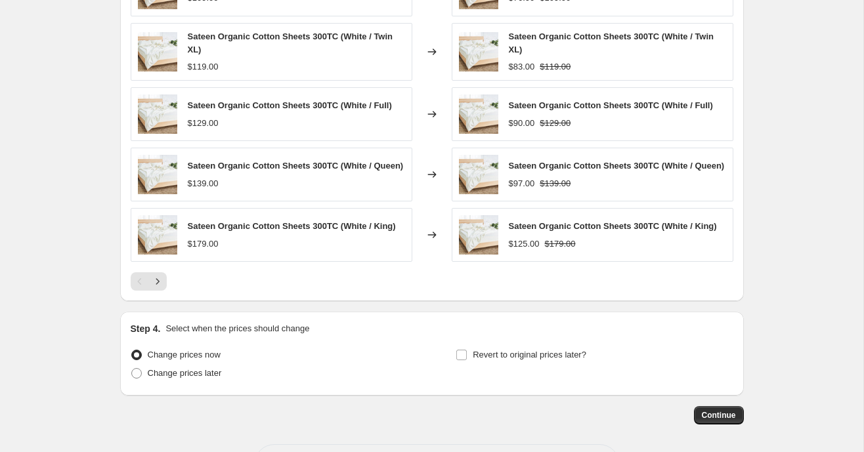
scroll to position [986, 0]
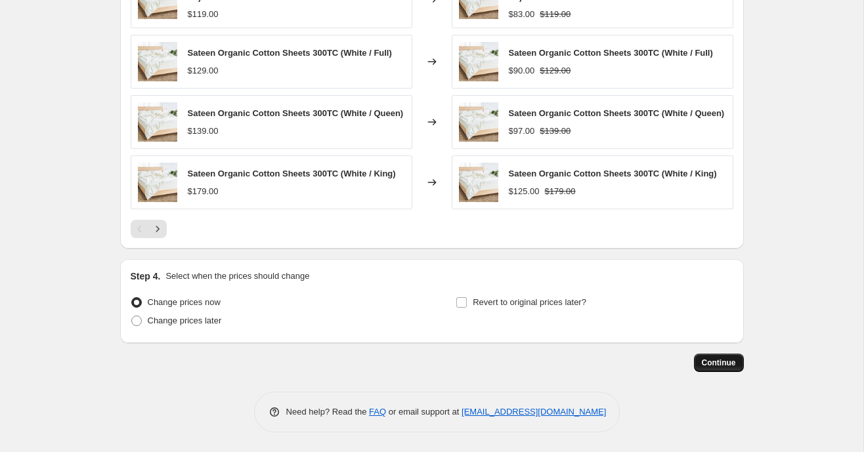
click at [716, 361] on span "Continue" at bounding box center [719, 363] width 34 height 11
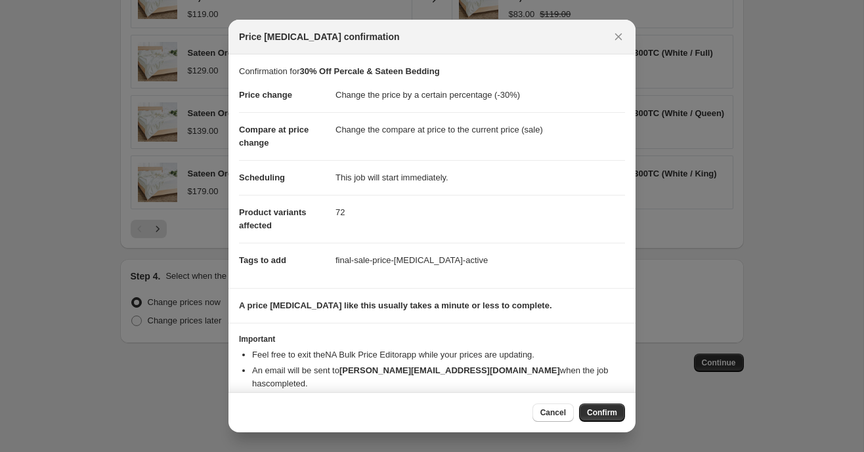
scroll to position [14, 0]
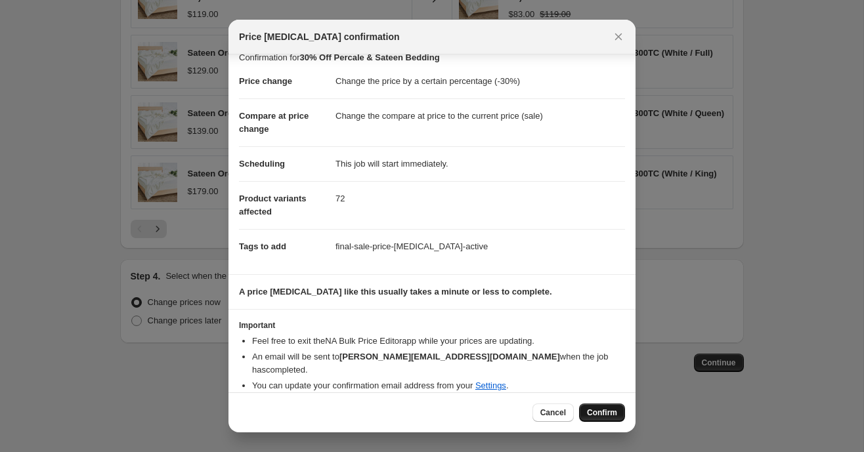
click at [595, 410] on span "Confirm" at bounding box center [602, 413] width 30 height 11
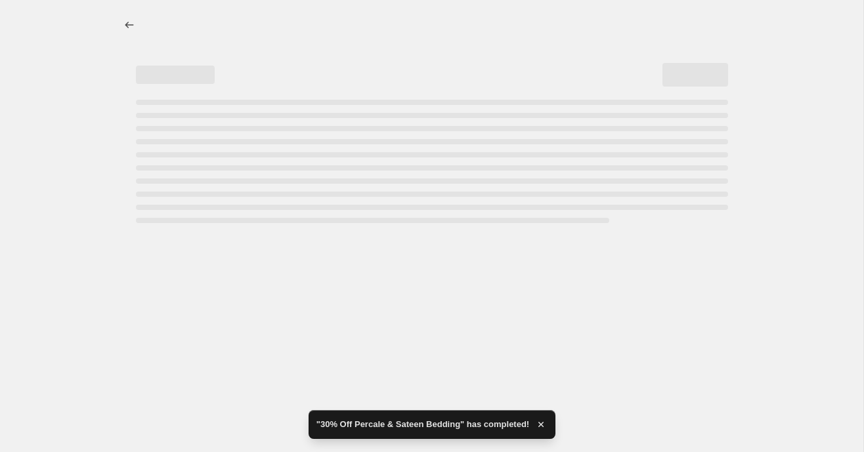
select select "percentage"
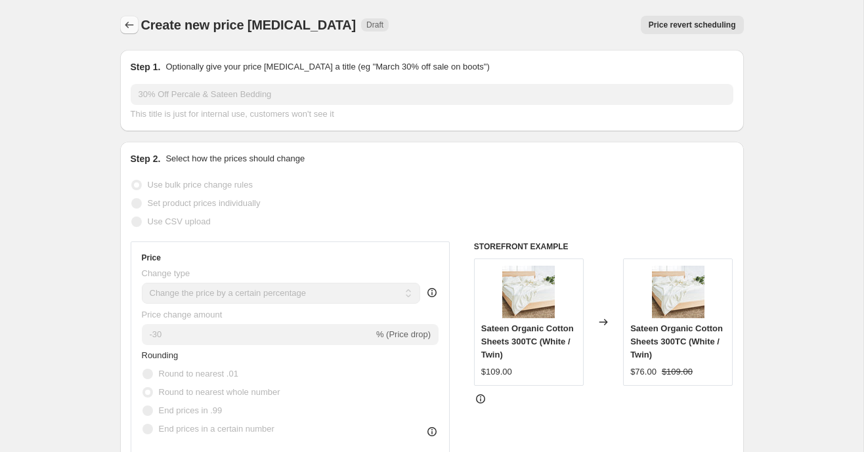
click at [123, 26] on icon "Price change jobs" at bounding box center [129, 24] width 13 height 13
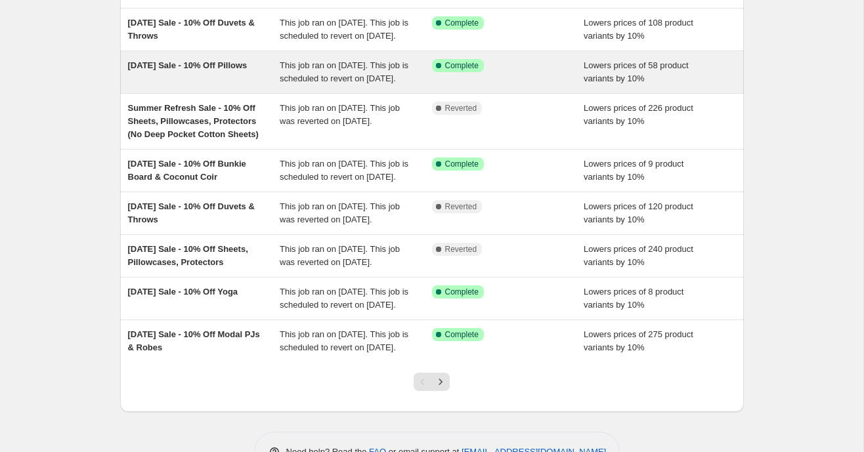
scroll to position [198, 0]
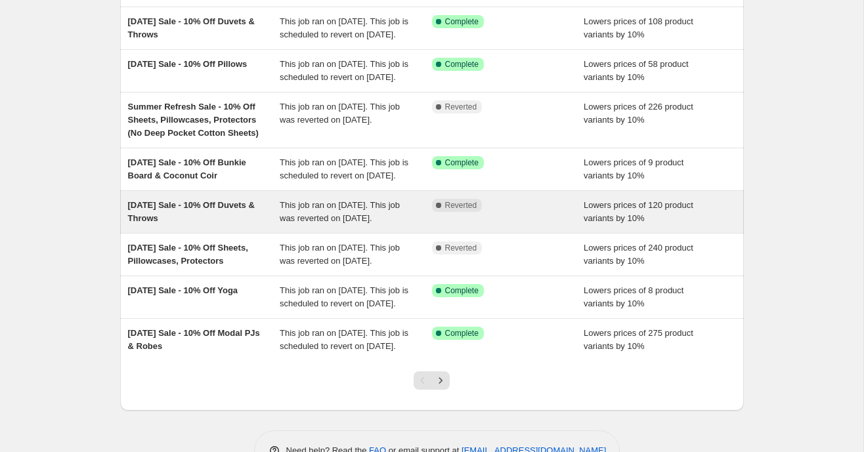
click at [268, 225] on div "[DATE] Sale - 10% Off Duvets & Throws" at bounding box center [204, 212] width 152 height 26
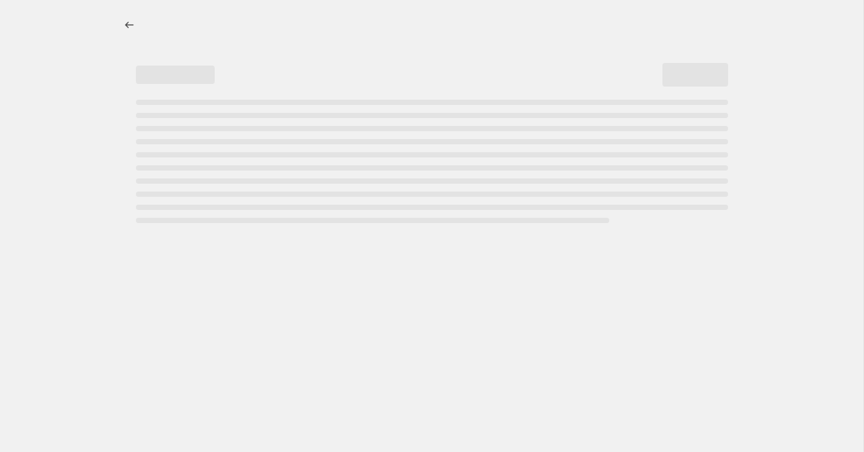
select select "percentage"
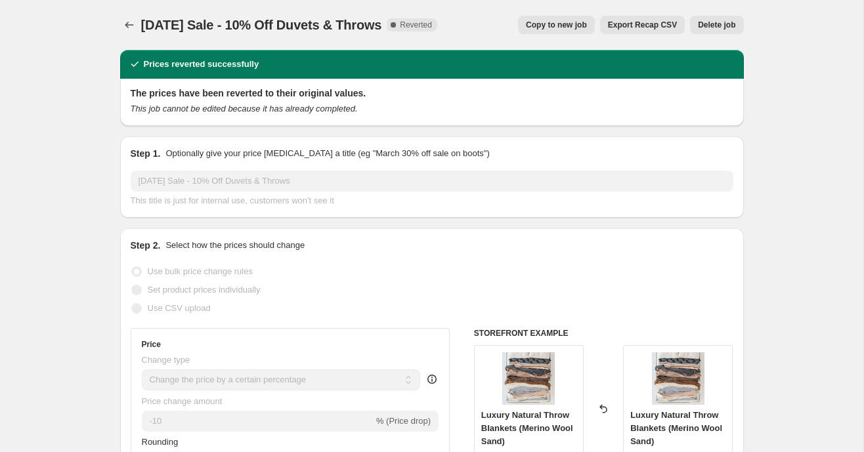
click at [709, 24] on span "Delete job" at bounding box center [716, 25] width 37 height 11
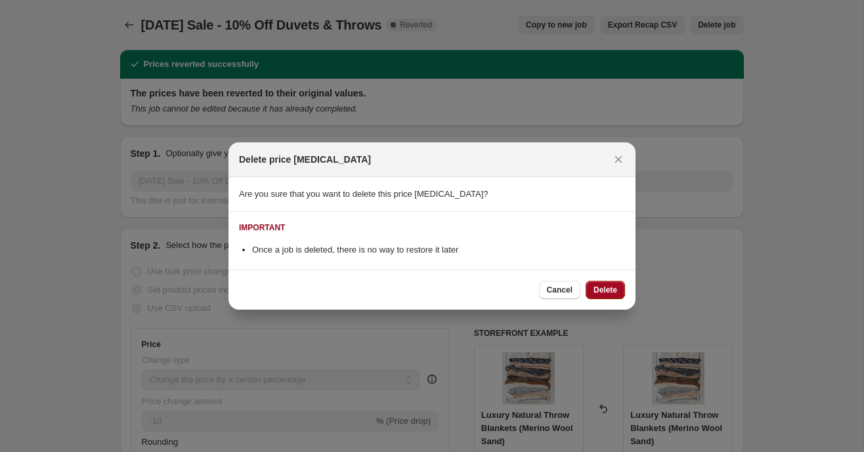
click at [611, 288] on span "Delete" at bounding box center [606, 290] width 24 height 11
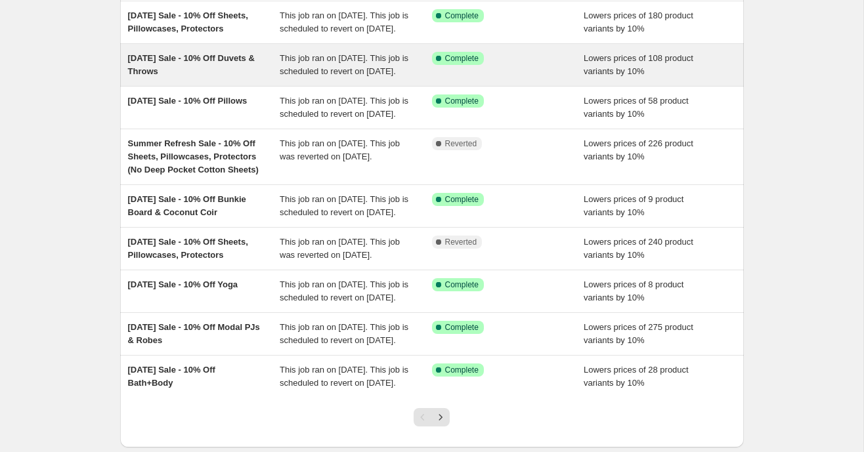
scroll to position [163, 0]
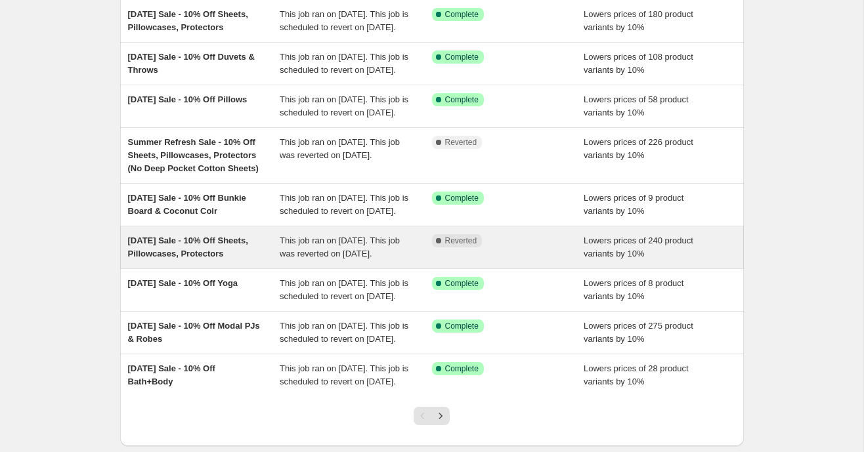
click at [261, 261] on div "[DATE] Sale - 10% Off Sheets, Pillowcases, Protectors" at bounding box center [204, 247] width 152 height 26
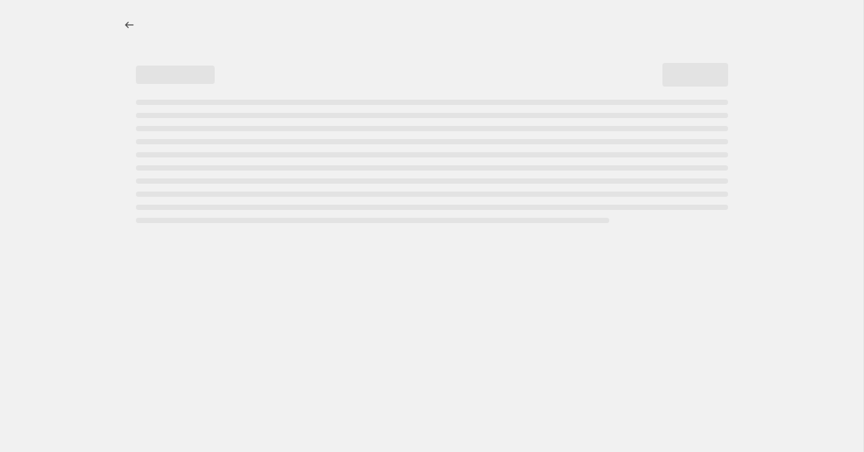
select select "percentage"
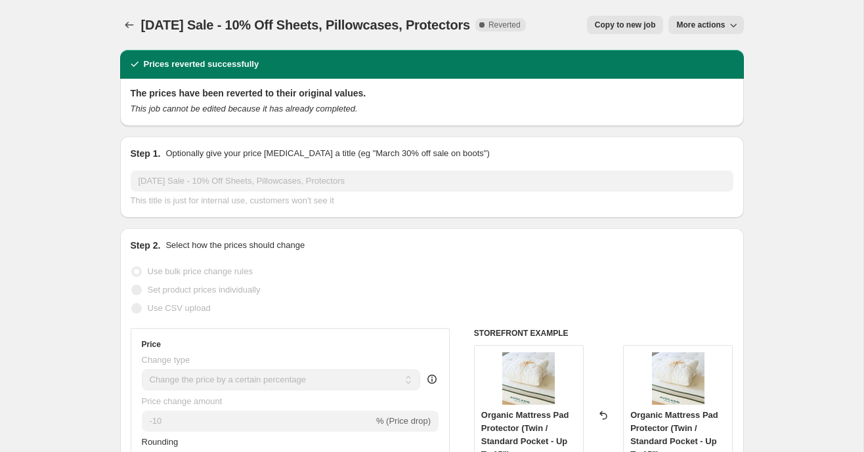
click at [684, 24] on span "More actions" at bounding box center [700, 25] width 49 height 11
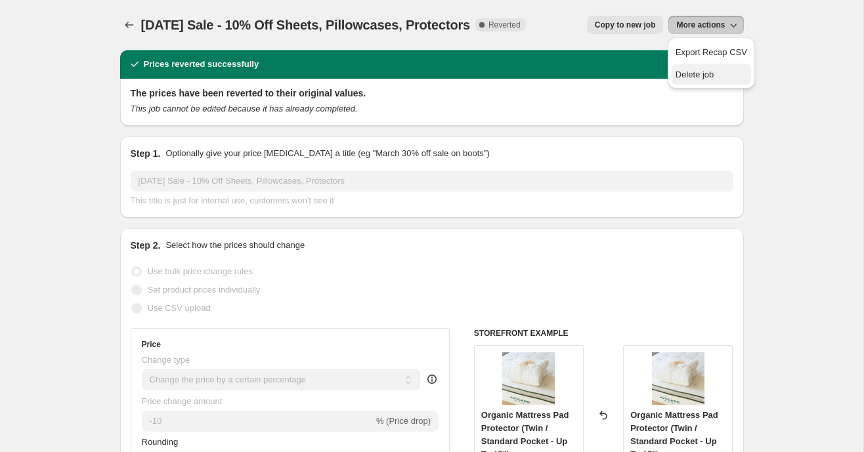
click at [686, 70] on span "Delete job" at bounding box center [695, 75] width 39 height 10
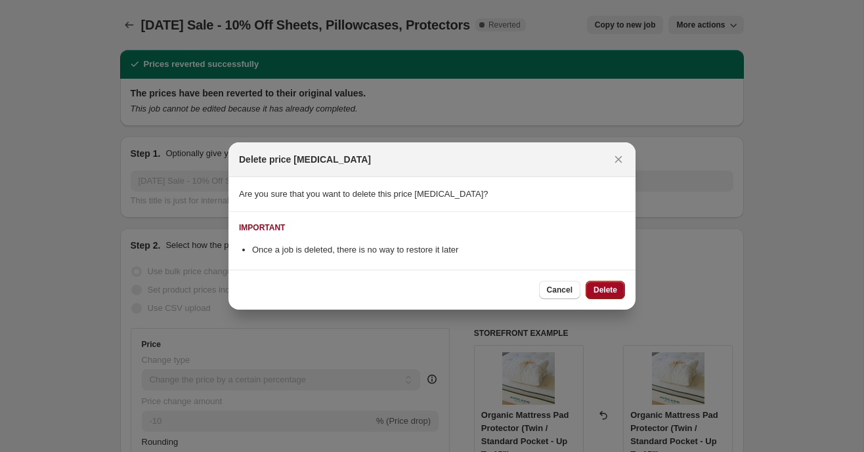
click at [617, 291] on span "Delete" at bounding box center [606, 290] width 24 height 11
